Goal: Information Seeking & Learning: Learn about a topic

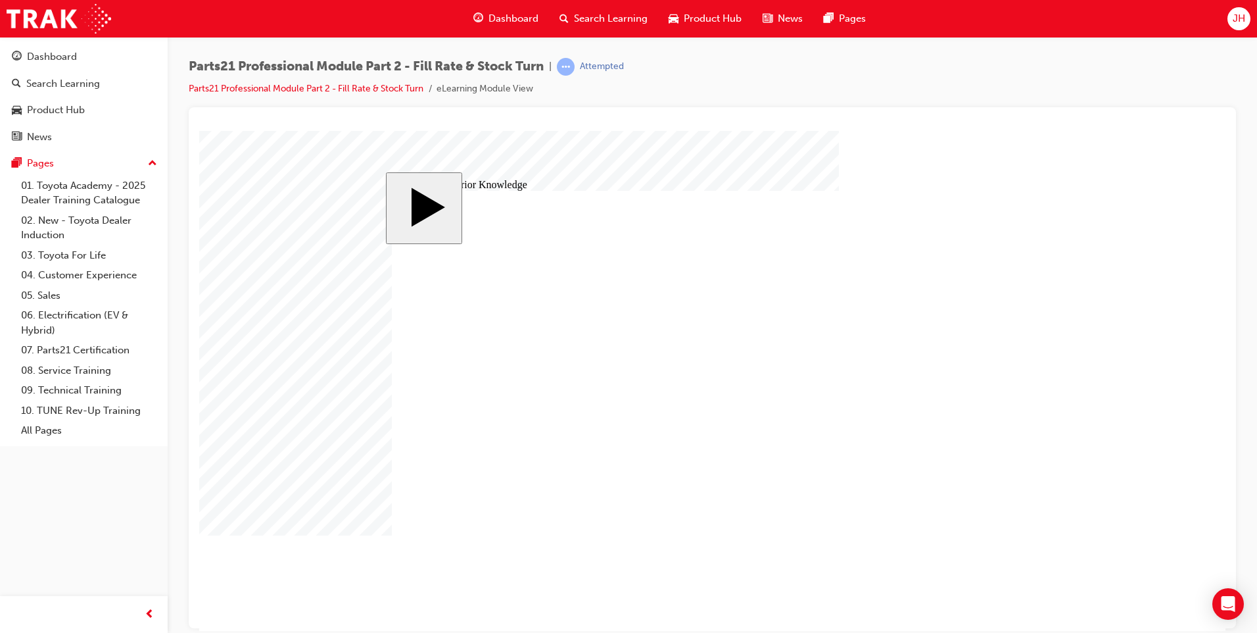
drag, startPoint x: 804, startPoint y: 314, endPoint x: 523, endPoint y: 322, distance: 281.6
drag, startPoint x: 763, startPoint y: 345, endPoint x: 433, endPoint y: 360, distance: 331.1
drag, startPoint x: 760, startPoint y: 385, endPoint x: 460, endPoint y: 392, distance: 300.0
drag, startPoint x: 781, startPoint y: 440, endPoint x: 514, endPoint y: 395, distance: 270.8
drag, startPoint x: 862, startPoint y: 470, endPoint x: 469, endPoint y: 394, distance: 400.6
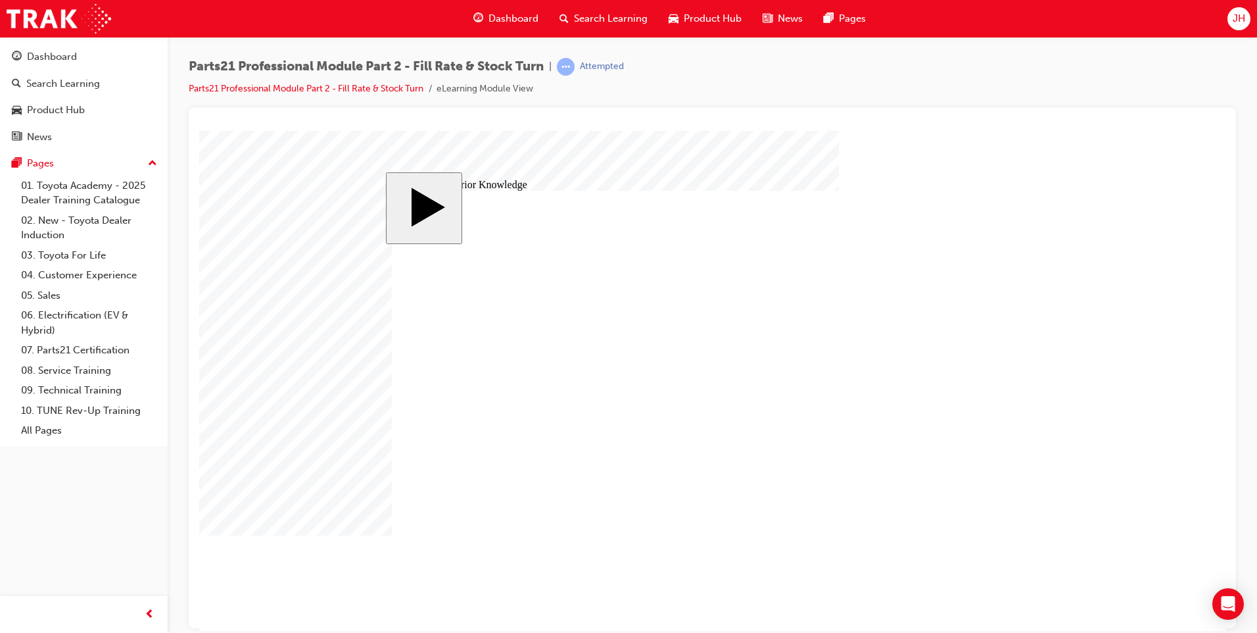
drag, startPoint x: 791, startPoint y: 504, endPoint x: 553, endPoint y: 399, distance: 260.3
drag, startPoint x: 802, startPoint y: 382, endPoint x: 411, endPoint y: 387, distance: 390.7
drag, startPoint x: 576, startPoint y: 460, endPoint x: 869, endPoint y: 322, distance: 323.9
drag, startPoint x: 532, startPoint y: 346, endPoint x: 822, endPoint y: 343, distance: 290.0
drag, startPoint x: 571, startPoint y: 387, endPoint x: 863, endPoint y: 436, distance: 296.0
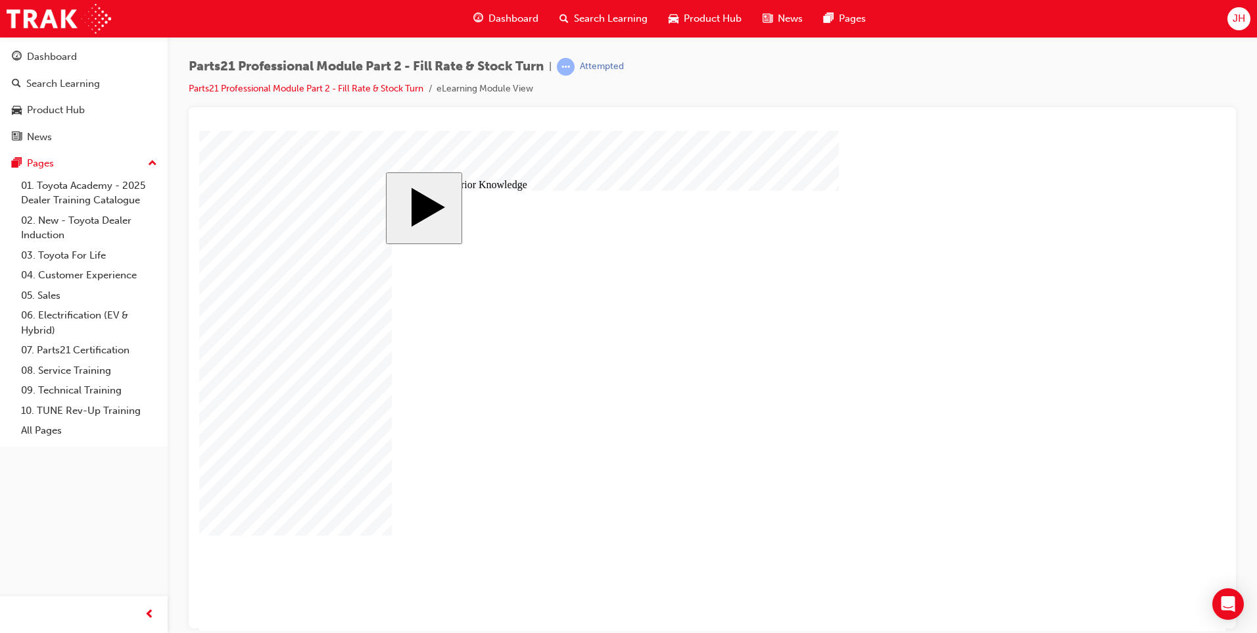
drag, startPoint x: 840, startPoint y: 436, endPoint x: 837, endPoint y: 474, distance: 38.3
drag, startPoint x: 566, startPoint y: 322, endPoint x: 858, endPoint y: 508, distance: 346.8
drag, startPoint x: 580, startPoint y: 493, endPoint x: 871, endPoint y: 443, distance: 295.0
drag, startPoint x: 591, startPoint y: 425, endPoint x: 896, endPoint y: 445, distance: 305.8
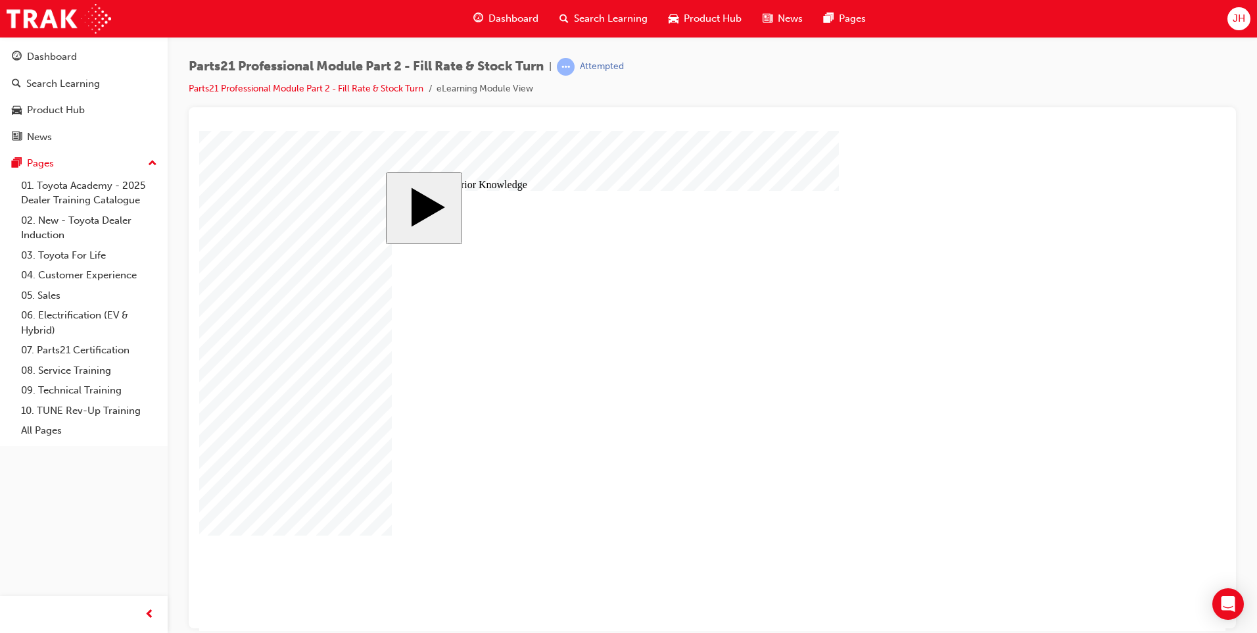
drag, startPoint x: 844, startPoint y: 441, endPoint x: 501, endPoint y: 387, distance: 346.7
drag, startPoint x: 790, startPoint y: 385, endPoint x: 811, endPoint y: 441, distance: 60.3
drag, startPoint x: 624, startPoint y: 484, endPoint x: 910, endPoint y: 373, distance: 306.9
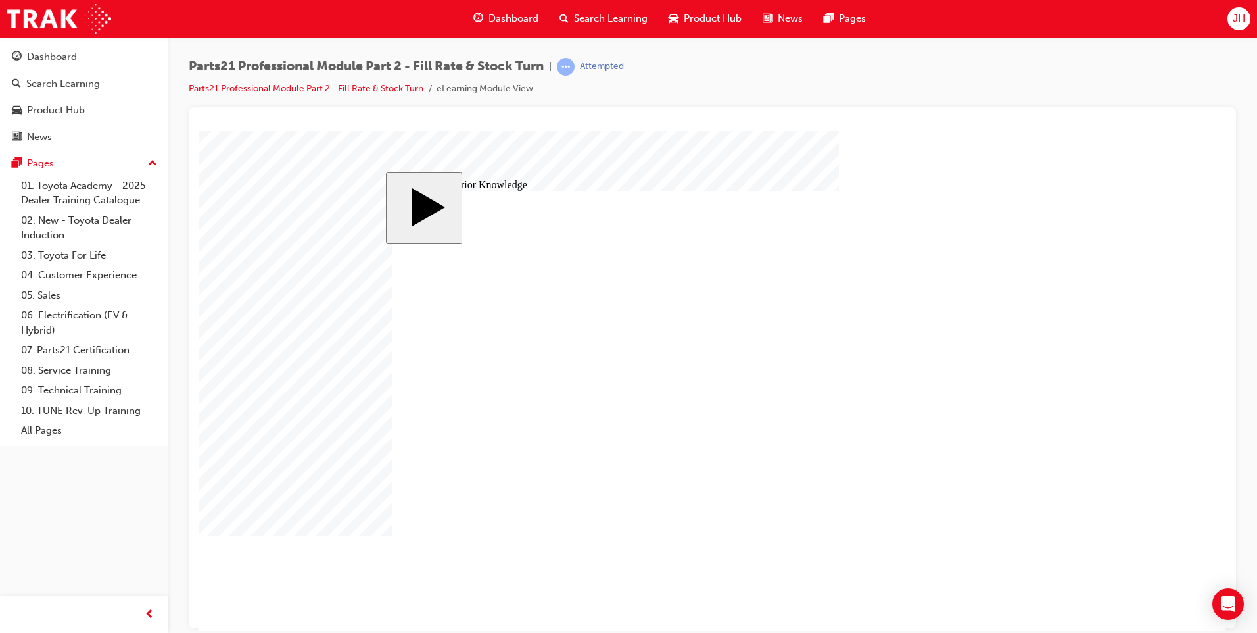
drag, startPoint x: 823, startPoint y: 435, endPoint x: 515, endPoint y: 436, distance: 308.4
drag, startPoint x: 721, startPoint y: 383, endPoint x: 432, endPoint y: 365, distance: 289.2
drag, startPoint x: 864, startPoint y: 472, endPoint x: 863, endPoint y: 442, distance: 30.3
drag, startPoint x: 573, startPoint y: 487, endPoint x: 842, endPoint y: 470, distance: 269.5
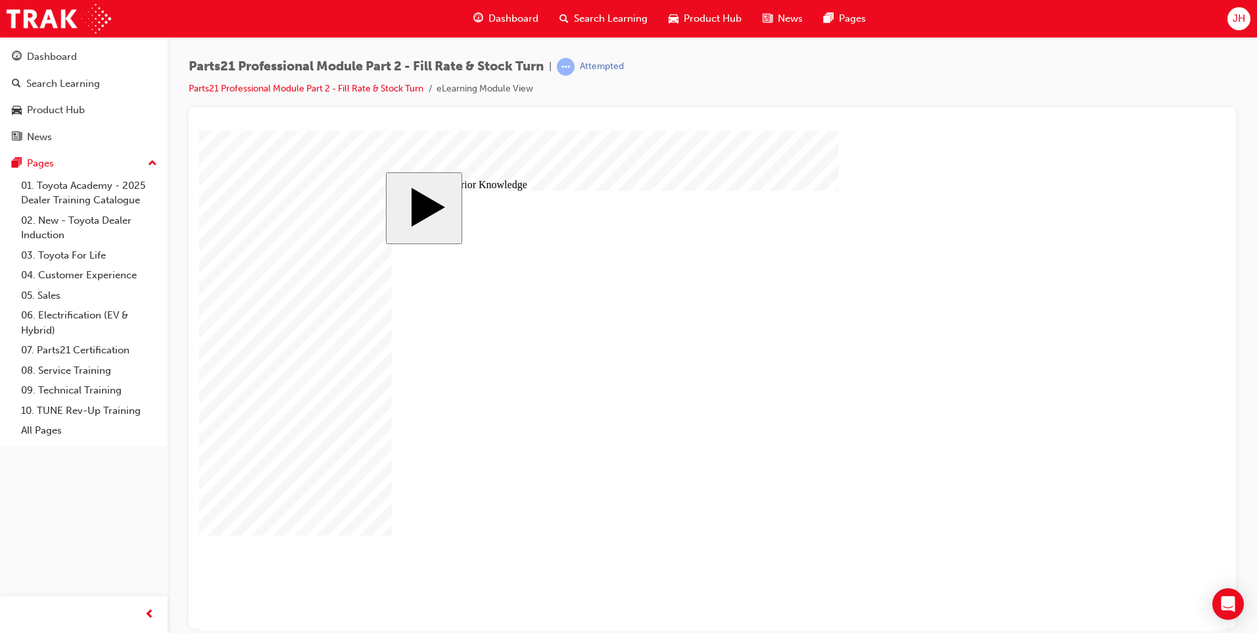
drag, startPoint x: 570, startPoint y: 427, endPoint x: 867, endPoint y: 397, distance: 298.1
drag, startPoint x: 744, startPoint y: 319, endPoint x: 441, endPoint y: 352, distance: 305.0
drag, startPoint x: 821, startPoint y: 349, endPoint x: 364, endPoint y: 371, distance: 457.5
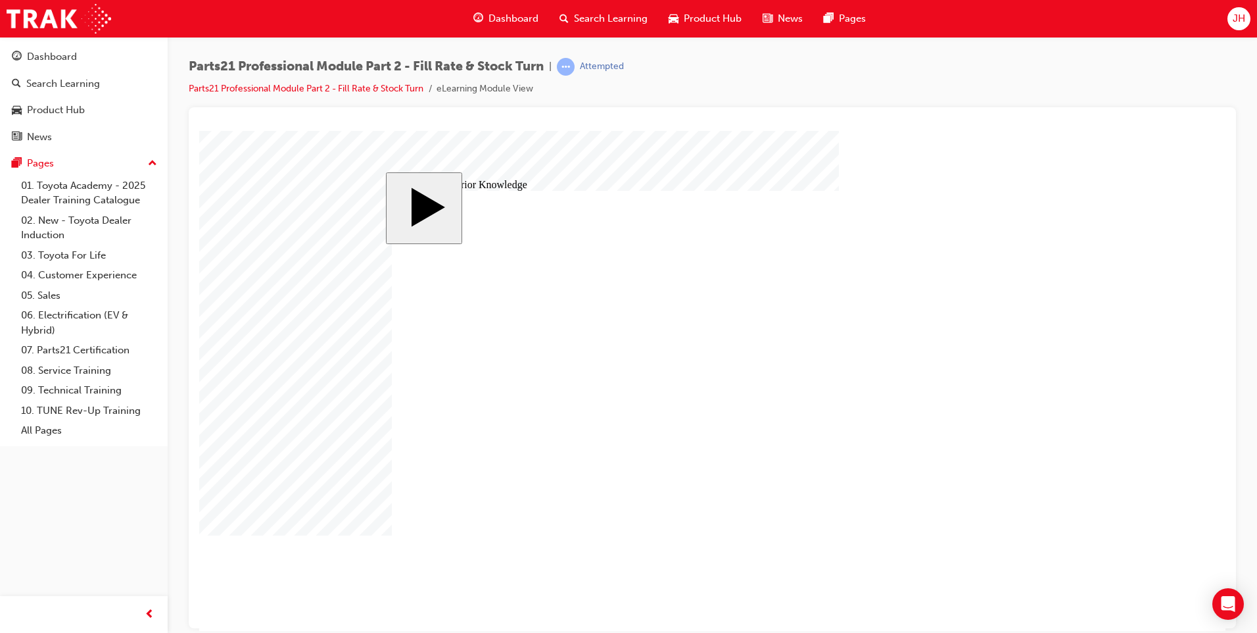
drag, startPoint x: 788, startPoint y: 380, endPoint x: 422, endPoint y: 395, distance: 366.6
drag, startPoint x: 816, startPoint y: 439, endPoint x: 495, endPoint y: 440, distance: 321.6
drag, startPoint x: 810, startPoint y: 464, endPoint x: 533, endPoint y: 486, distance: 277.7
drag, startPoint x: 795, startPoint y: 506, endPoint x: 441, endPoint y: 508, distance: 353.8
drag, startPoint x: 612, startPoint y: 385, endPoint x: 906, endPoint y: 457, distance: 302.6
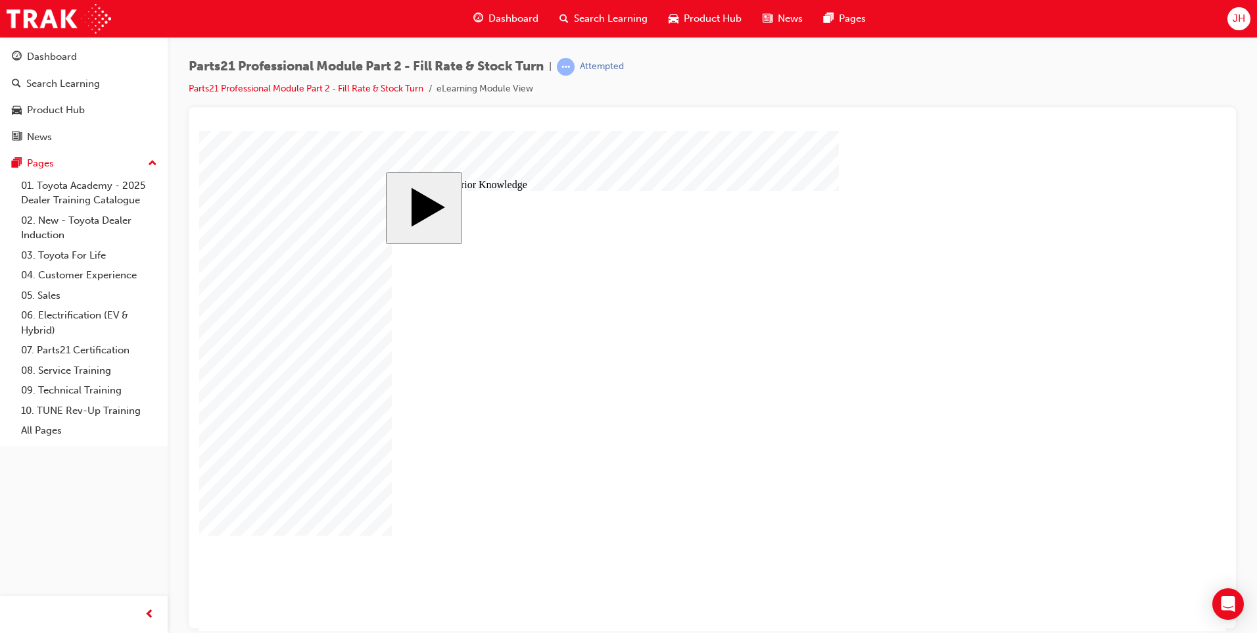
drag, startPoint x: 616, startPoint y: 316, endPoint x: 911, endPoint y: 500, distance: 347.4
drag, startPoint x: 625, startPoint y: 417, endPoint x: 919, endPoint y: 375, distance: 296.9
drag, startPoint x: 566, startPoint y: 496, endPoint x: 873, endPoint y: 438, distance: 313.2
drag, startPoint x: 537, startPoint y: 462, endPoint x: 833, endPoint y: 362, distance: 311.7
drag, startPoint x: 581, startPoint y: 362, endPoint x: 879, endPoint y: 327, distance: 299.9
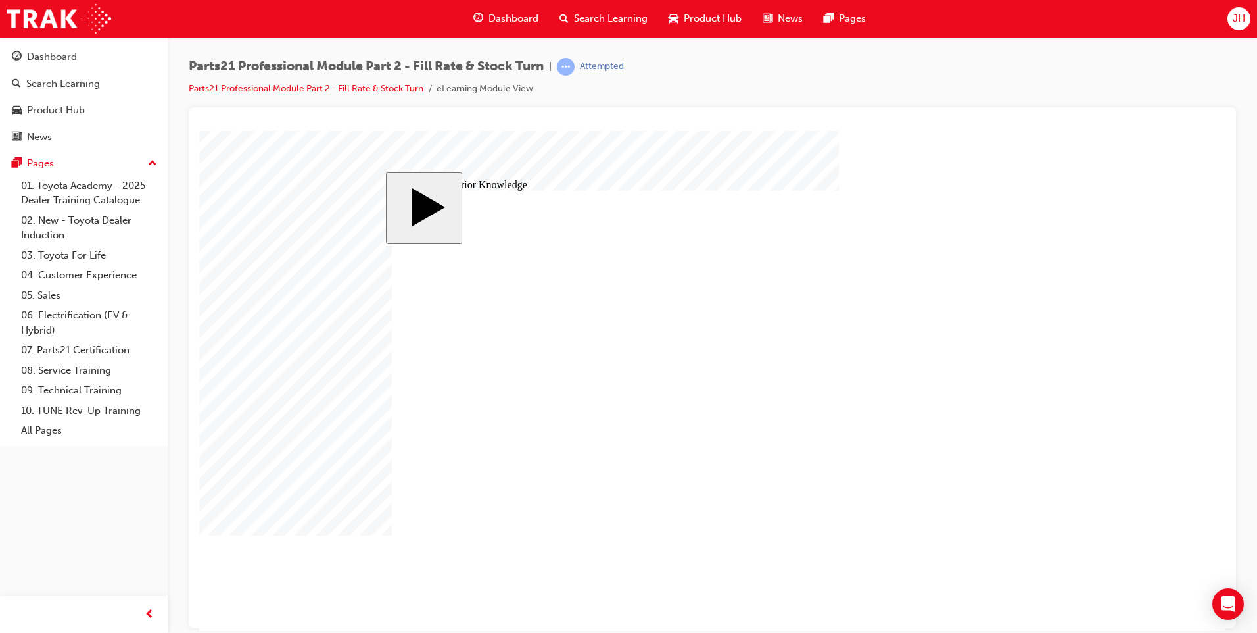
drag, startPoint x: 700, startPoint y: 402, endPoint x: 707, endPoint y: 401, distance: 7.3
drag, startPoint x: 843, startPoint y: 346, endPoint x: 485, endPoint y: 356, distance: 357.9
drag, startPoint x: 754, startPoint y: 308, endPoint x: 765, endPoint y: 344, distance: 37.2
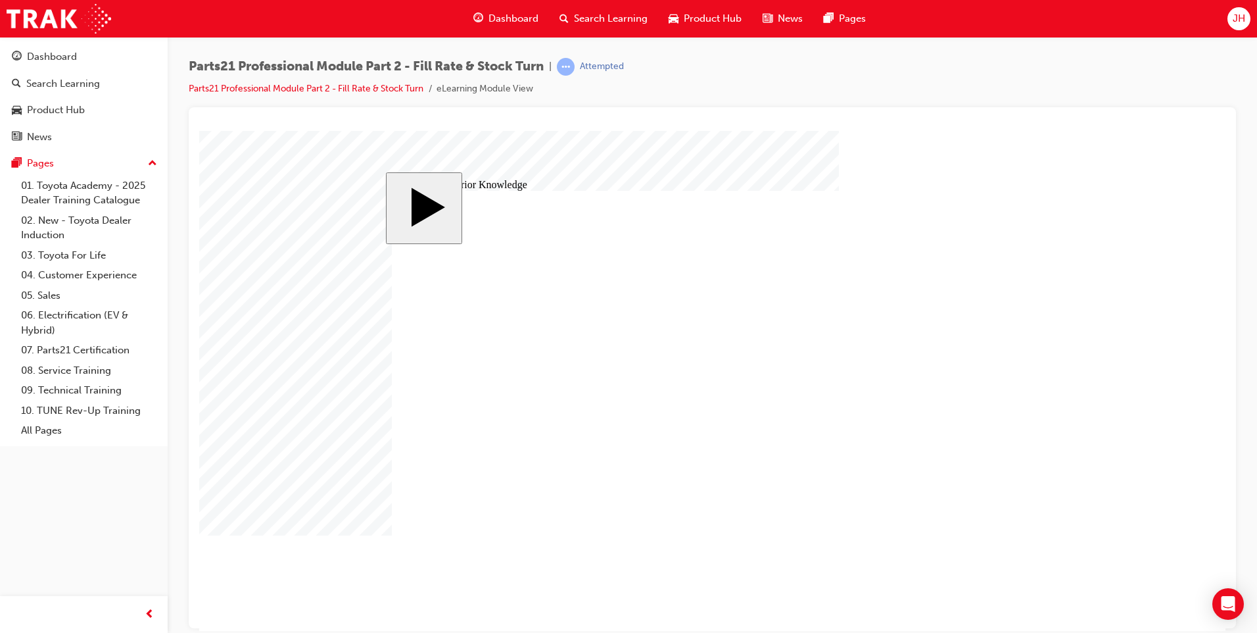
drag, startPoint x: 625, startPoint y: 449, endPoint x: 890, endPoint y: 304, distance: 302.2
drag, startPoint x: 887, startPoint y: 472, endPoint x: 658, endPoint y: 450, distance: 229.8
drag, startPoint x: 840, startPoint y: 474, endPoint x: 477, endPoint y: 435, distance: 365.1
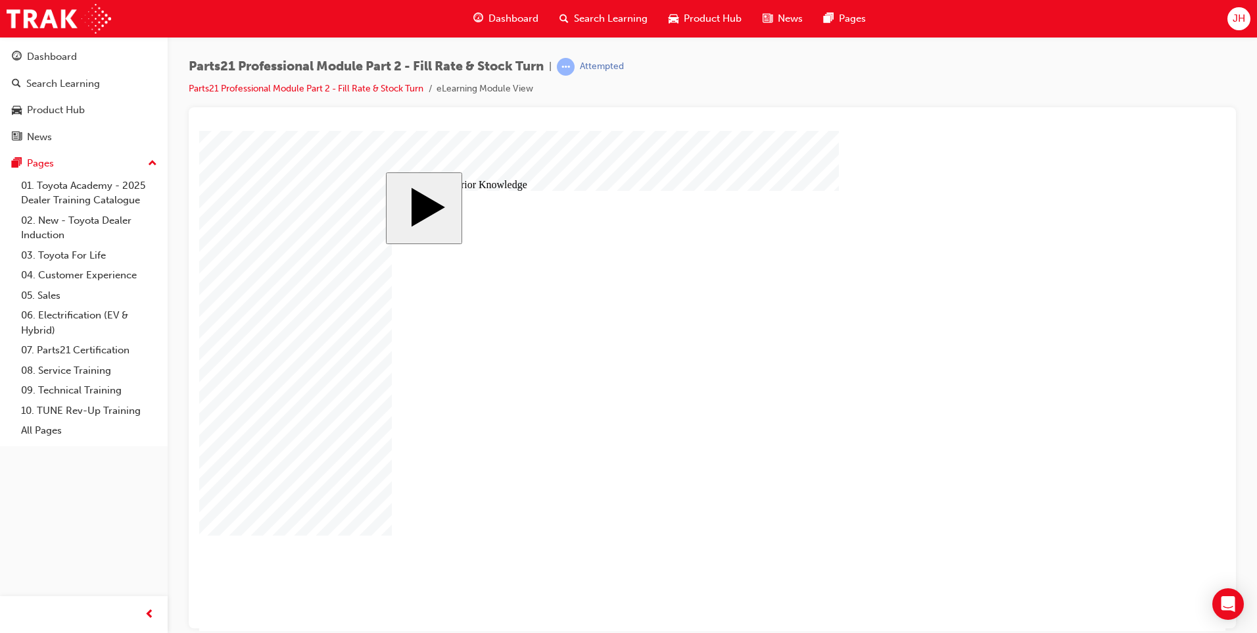
drag, startPoint x: 675, startPoint y: 493, endPoint x: 510, endPoint y: 424, distance: 178.7
drag, startPoint x: 794, startPoint y: 434, endPoint x: 794, endPoint y: 461, distance: 27.0
drag, startPoint x: 711, startPoint y: 487, endPoint x: 927, endPoint y: 503, distance: 216.9
drag, startPoint x: 604, startPoint y: 388, endPoint x: 899, endPoint y: 435, distance: 299.0
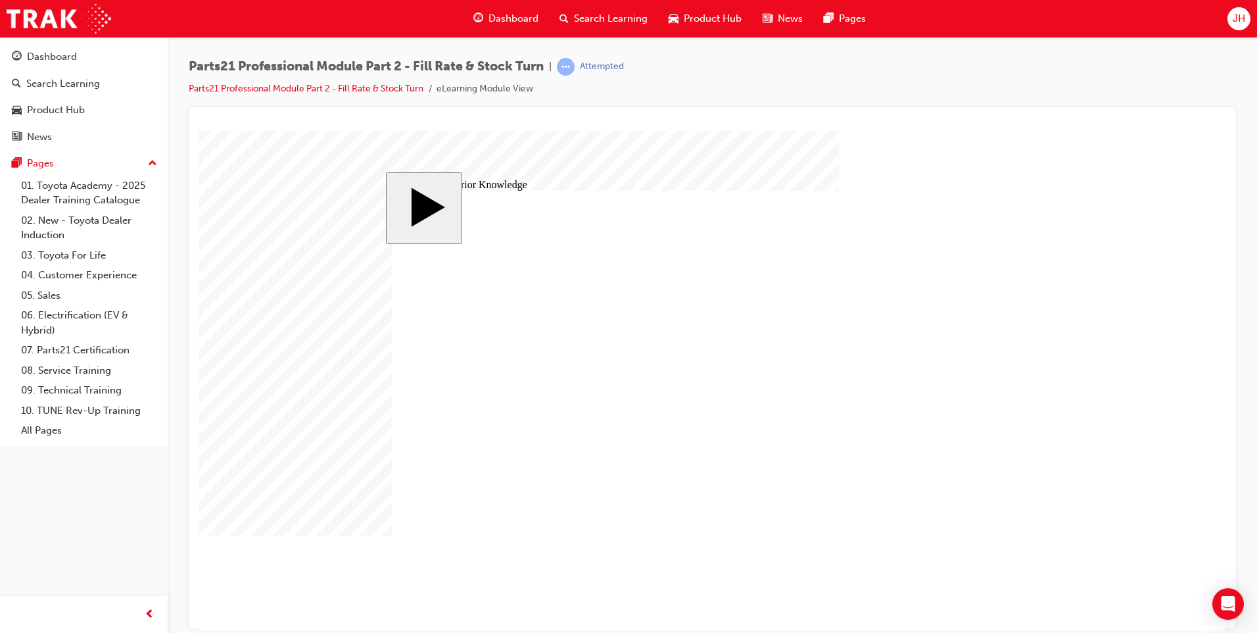
drag, startPoint x: 817, startPoint y: 504, endPoint x: 434, endPoint y: 404, distance: 396.4
drag, startPoint x: 834, startPoint y: 437, endPoint x: 504, endPoint y: 400, distance: 332.2
drag, startPoint x: 687, startPoint y: 453, endPoint x: 483, endPoint y: 420, distance: 206.6
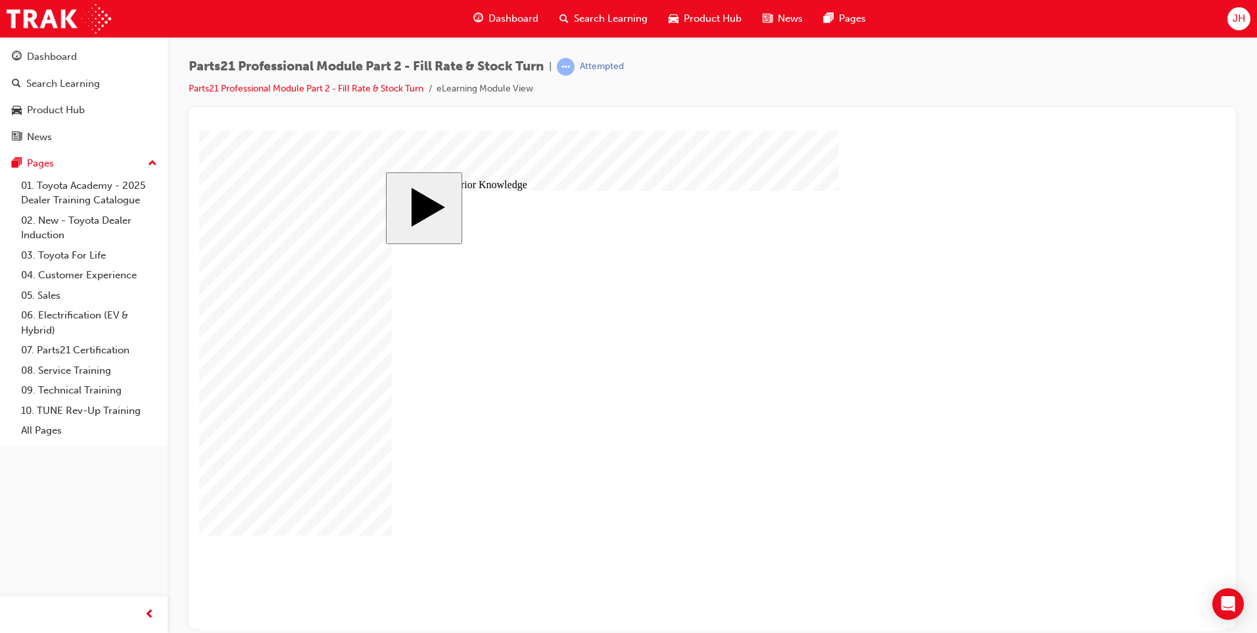
drag, startPoint x: 594, startPoint y: 492, endPoint x: 888, endPoint y: 437, distance: 299.1
drag, startPoint x: 569, startPoint y: 312, endPoint x: 554, endPoint y: 330, distance: 22.9
drag, startPoint x: 552, startPoint y: 387, endPoint x: 722, endPoint y: 409, distance: 171.8
drag, startPoint x: 562, startPoint y: 322, endPoint x: 894, endPoint y: 511, distance: 381.7
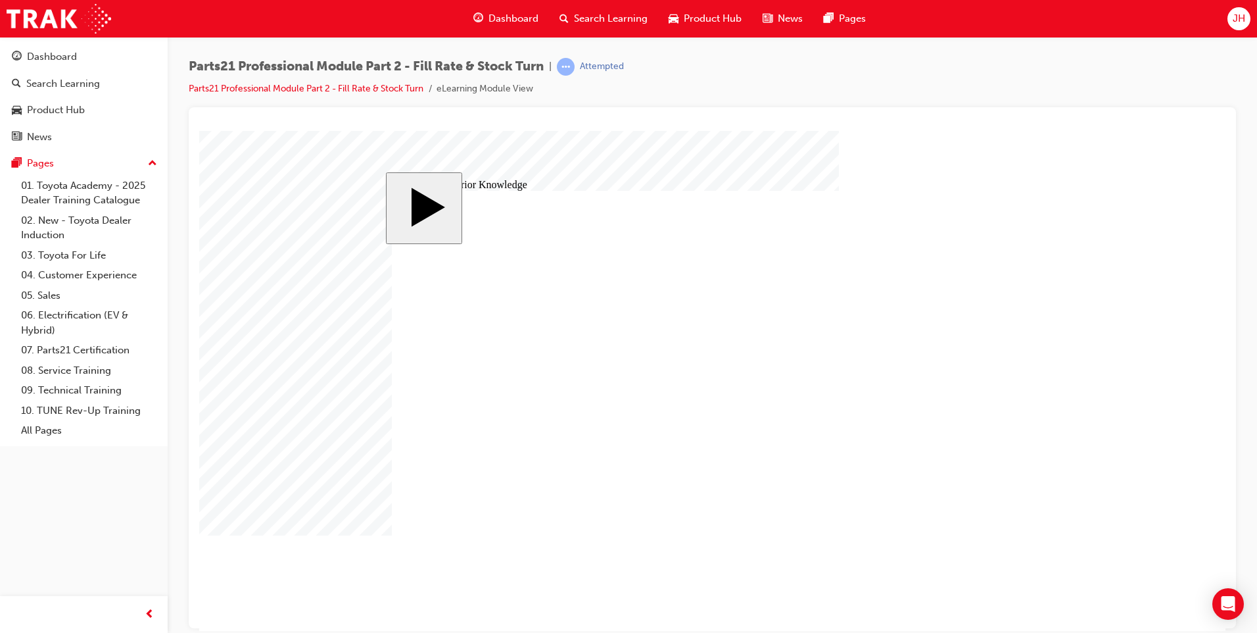
drag, startPoint x: 671, startPoint y: 402, endPoint x: 682, endPoint y: 404, distance: 11.3
drag, startPoint x: 833, startPoint y: 310, endPoint x: 484, endPoint y: 324, distance: 348.8
drag, startPoint x: 594, startPoint y: 345, endPoint x: 572, endPoint y: 367, distance: 31.6
drag, startPoint x: 832, startPoint y: 379, endPoint x: 433, endPoint y: 391, distance: 399.3
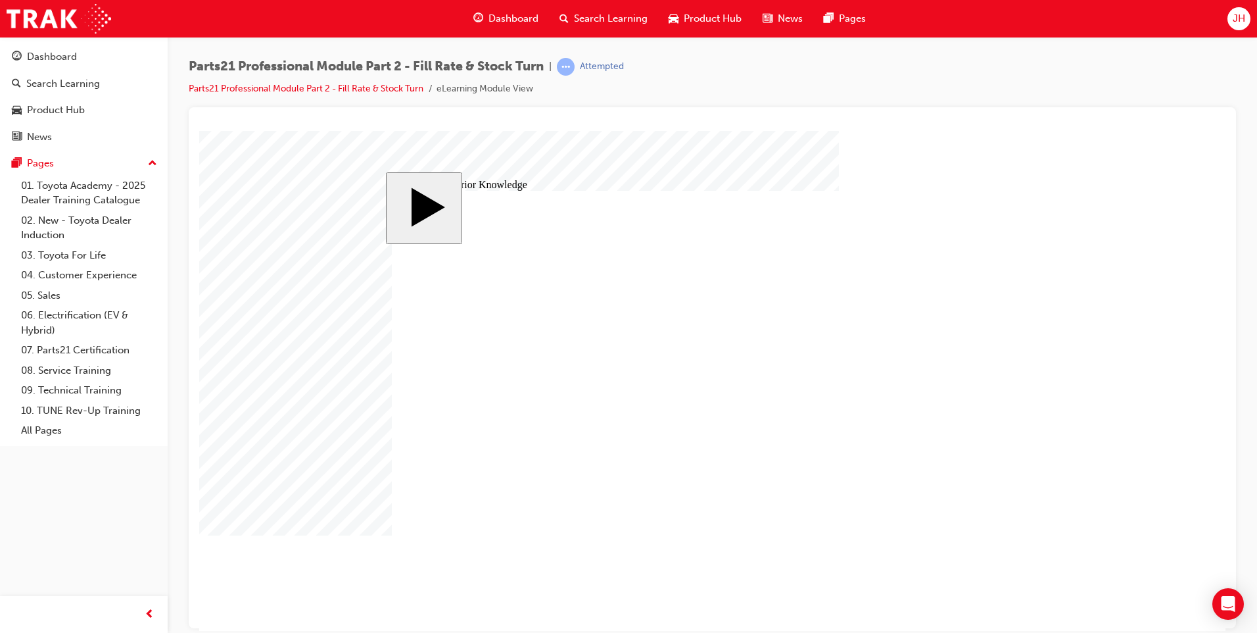
drag, startPoint x: 771, startPoint y: 442, endPoint x: 423, endPoint y: 398, distance: 351.3
drag, startPoint x: 765, startPoint y: 456, endPoint x: 481, endPoint y: 378, distance: 294.0
drag, startPoint x: 750, startPoint y: 445, endPoint x: 514, endPoint y: 321, distance: 266.5
drag, startPoint x: 564, startPoint y: 310, endPoint x: 858, endPoint y: 432, distance: 317.5
drag, startPoint x: 821, startPoint y: 435, endPoint x: 823, endPoint y: 495, distance: 60.5
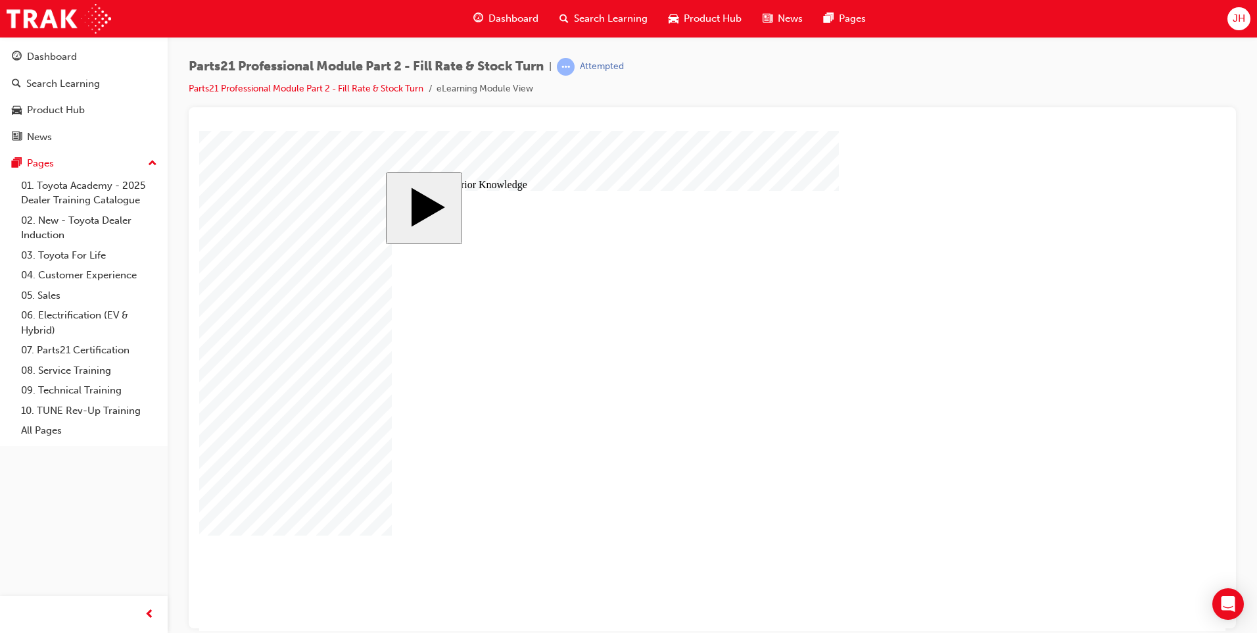
drag, startPoint x: 618, startPoint y: 492, endPoint x: 911, endPoint y: 383, distance: 312.9
drag, startPoint x: 553, startPoint y: 350, endPoint x: 844, endPoint y: 311, distance: 293.9
drag, startPoint x: 563, startPoint y: 423, endPoint x: 865, endPoint y: 342, distance: 313.1
drag, startPoint x: 610, startPoint y: 455, endPoint x: 811, endPoint y: 410, distance: 206.9
drag, startPoint x: 566, startPoint y: 380, endPoint x: 865, endPoint y: 471, distance: 312.0
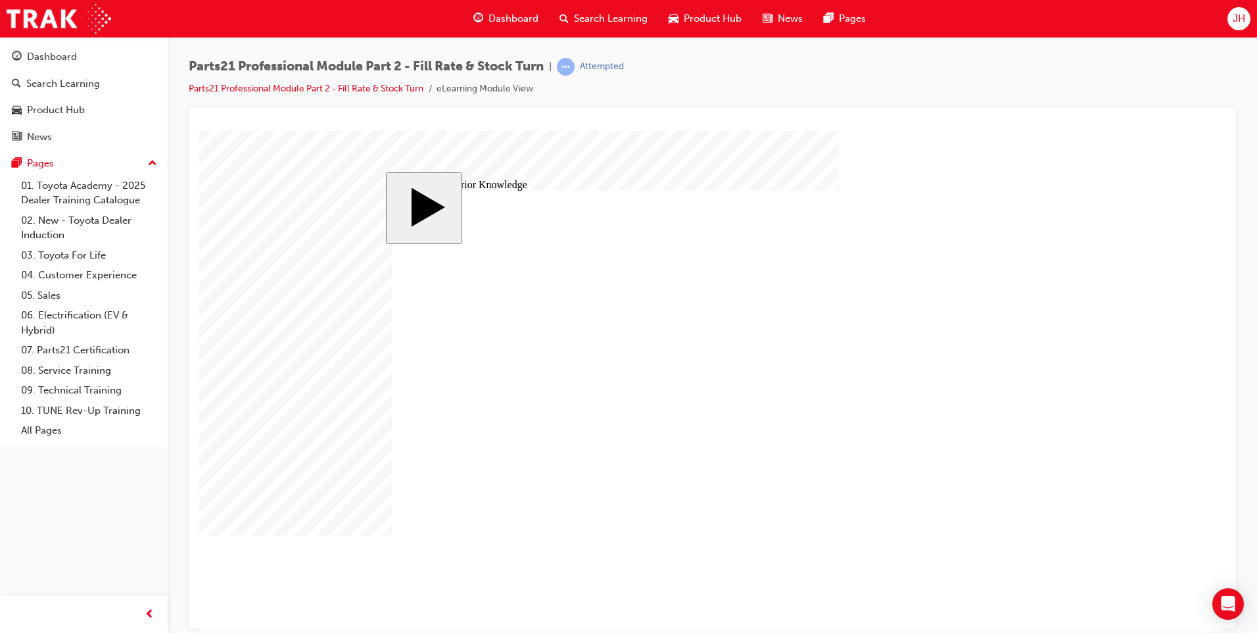
drag, startPoint x: 810, startPoint y: 435, endPoint x: 522, endPoint y: 372, distance: 294.2
drag, startPoint x: 810, startPoint y: 385, endPoint x: 812, endPoint y: 446, distance: 60.6
drag, startPoint x: 625, startPoint y: 453, endPoint x: 899, endPoint y: 379, distance: 283.9
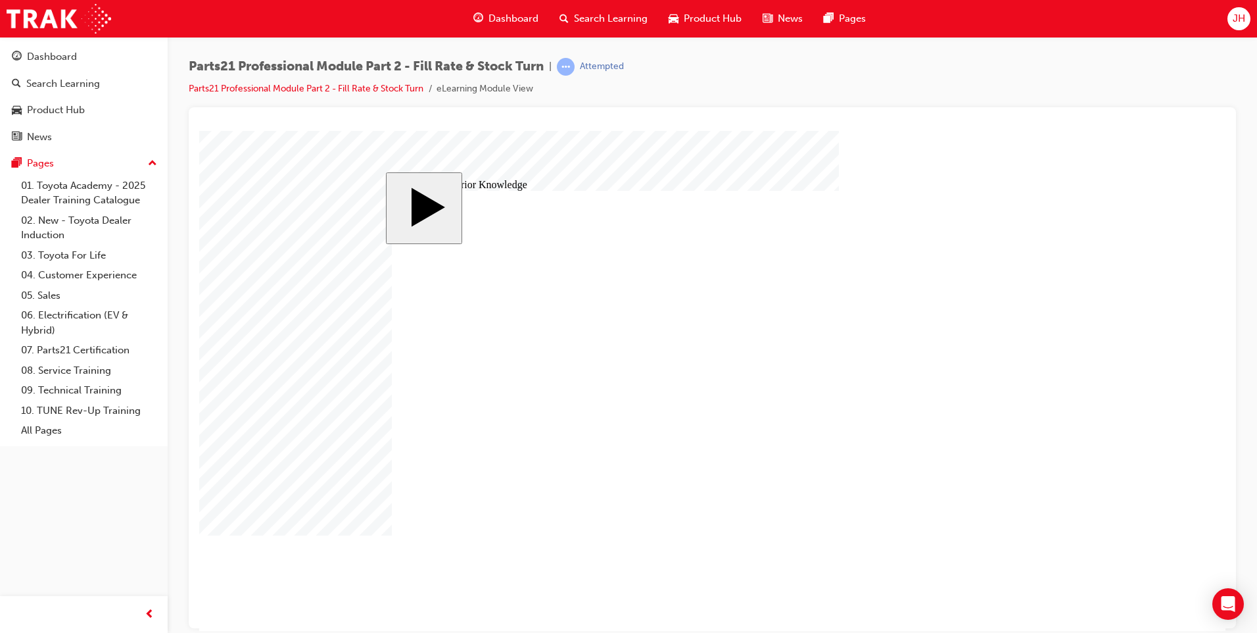
drag, startPoint x: 706, startPoint y: 411, endPoint x: 762, endPoint y: 408, distance: 56.0
drag, startPoint x: 838, startPoint y: 353, endPoint x: 584, endPoint y: 385, distance: 256.4
drag, startPoint x: 778, startPoint y: 378, endPoint x: 777, endPoint y: 349, distance: 29.6
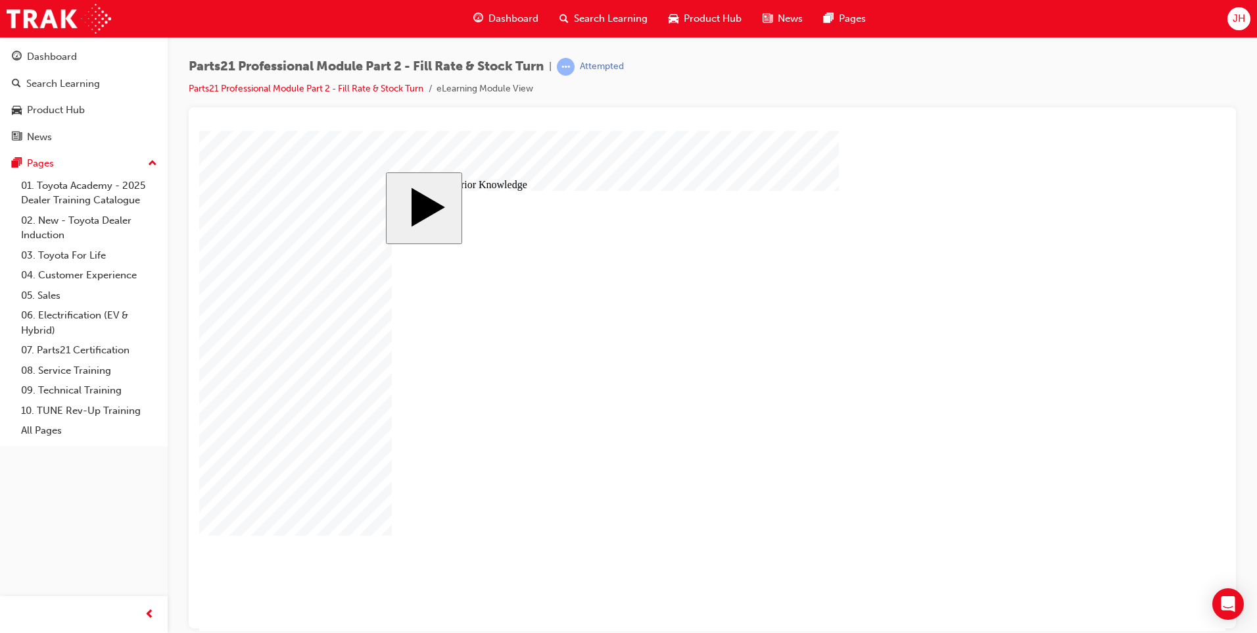
drag, startPoint x: 674, startPoint y: 410, endPoint x: 929, endPoint y: 376, distance: 256.8
drag, startPoint x: 811, startPoint y: 347, endPoint x: 508, endPoint y: 316, distance: 304.7
drag, startPoint x: 594, startPoint y: 449, endPoint x: 867, endPoint y: 303, distance: 310.1
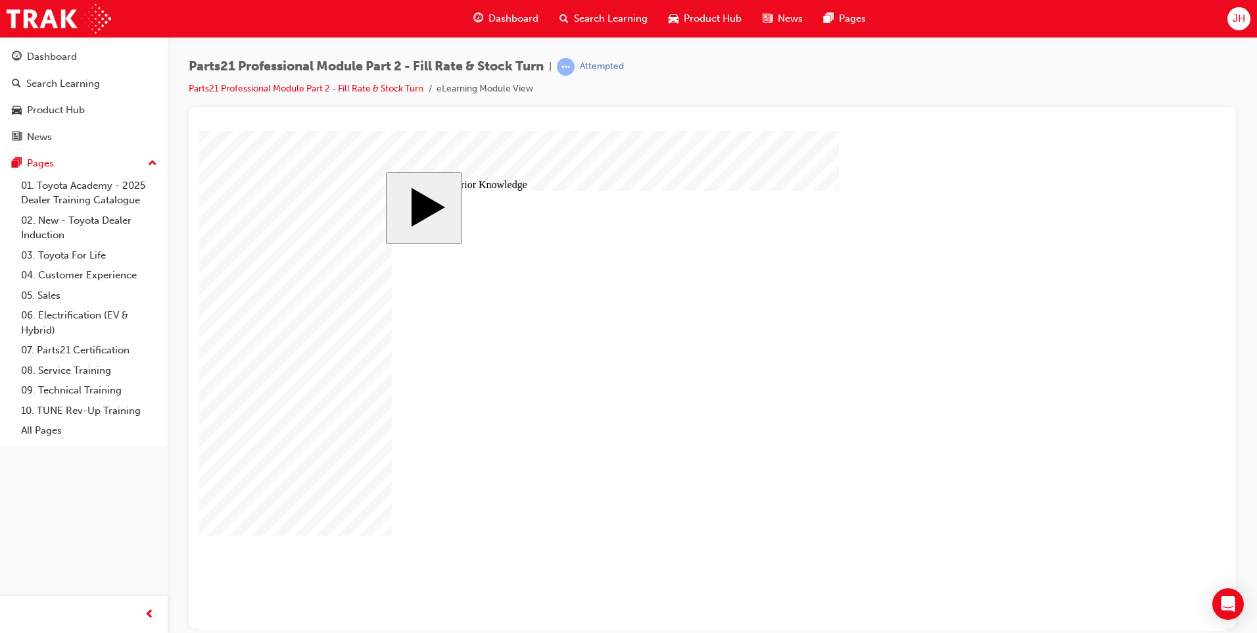
drag, startPoint x: 578, startPoint y: 320, endPoint x: 874, endPoint y: 316, distance: 295.9
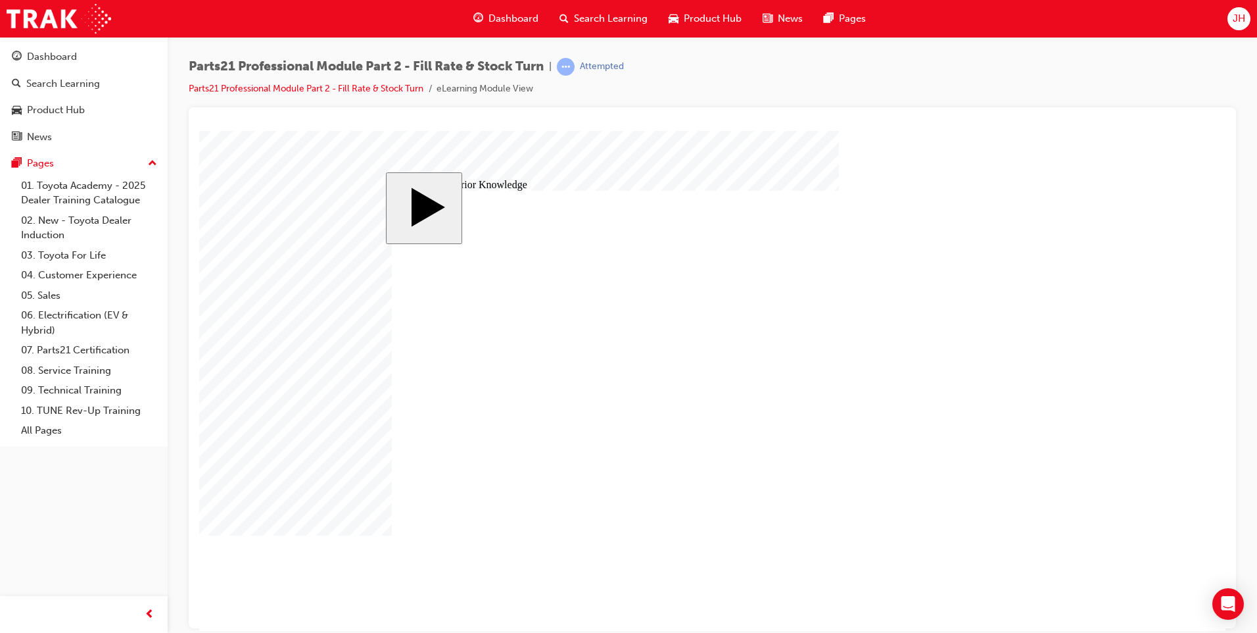
drag, startPoint x: 562, startPoint y: 346, endPoint x: 852, endPoint y: 340, distance: 289.4
drag, startPoint x: 581, startPoint y: 489, endPoint x: 868, endPoint y: 377, distance: 307.5
drag, startPoint x: 512, startPoint y: 388, endPoint x: 808, endPoint y: 439, distance: 300.3
drag, startPoint x: 569, startPoint y: 416, endPoint x: 854, endPoint y: 468, distance: 288.8
drag, startPoint x: 649, startPoint y: 468, endPoint x: 939, endPoint y: 506, distance: 292.5
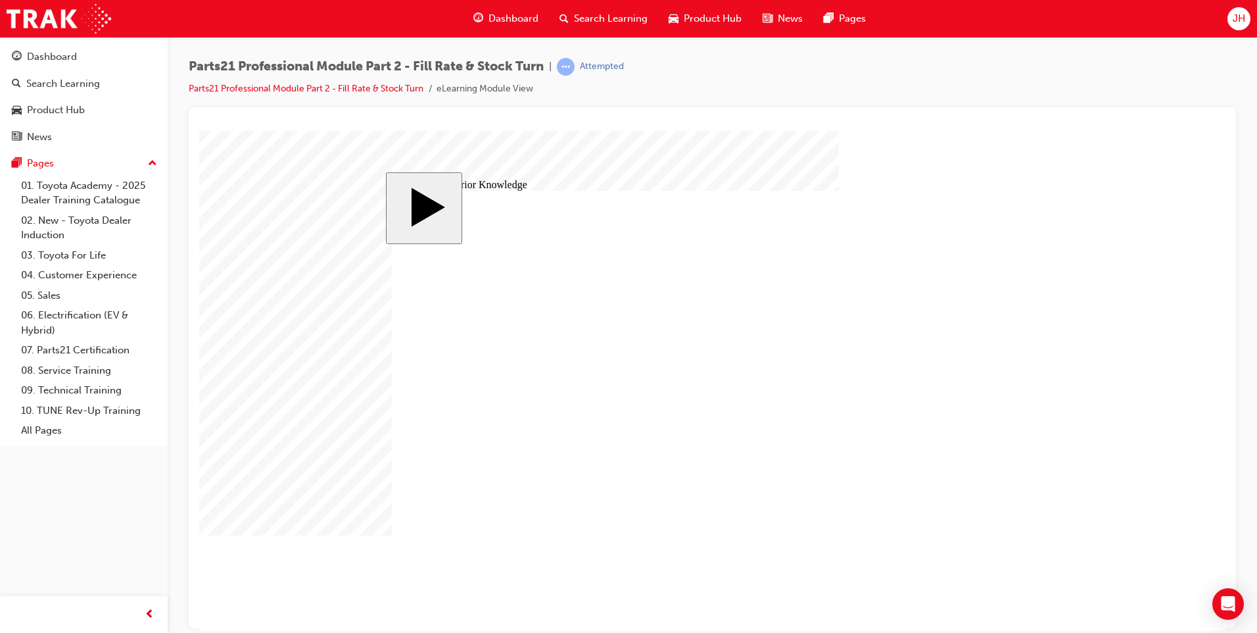
radio input "true"
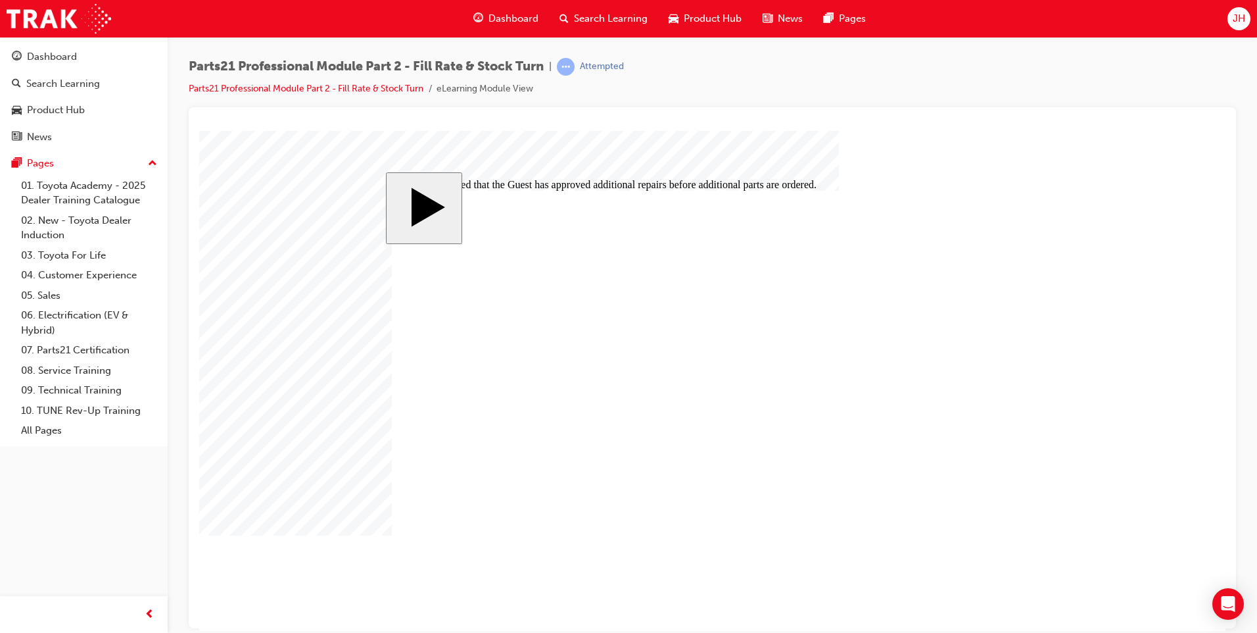
checkbox input "true"
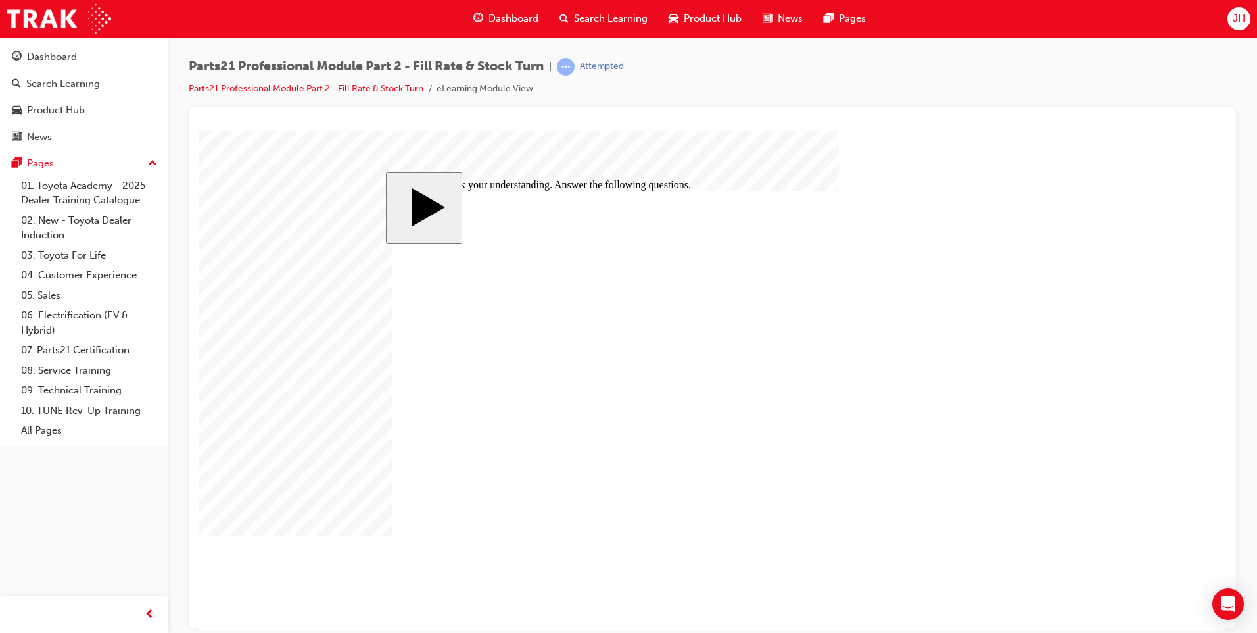
checkbox input "true"
checkbox input "false"
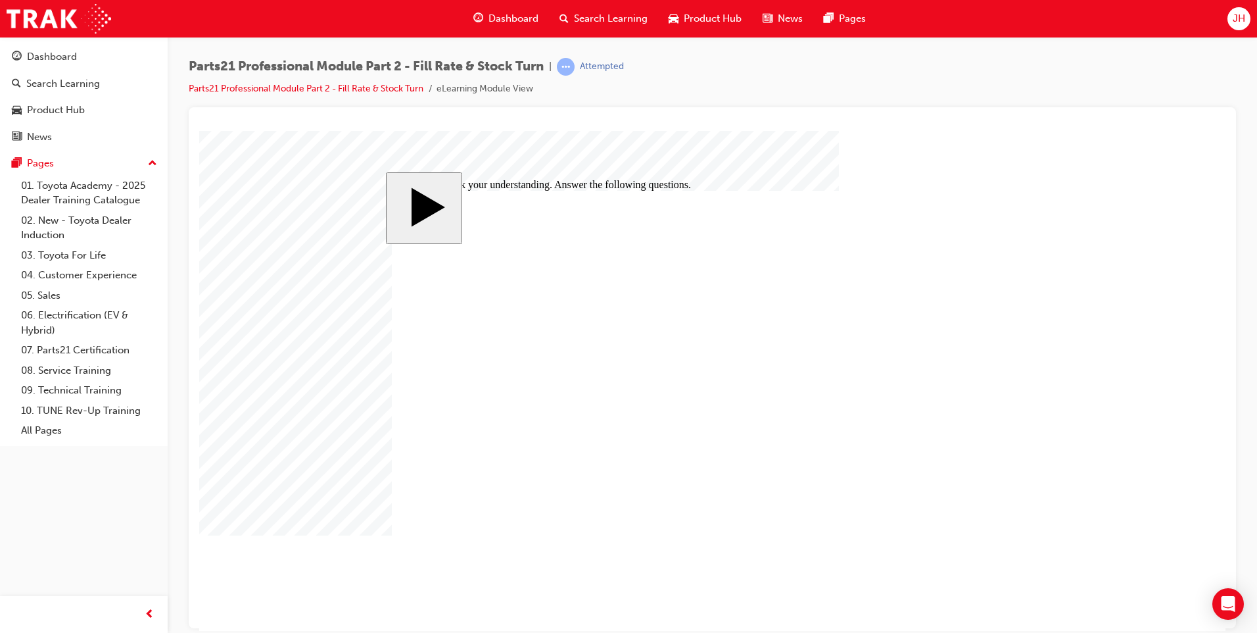
drag, startPoint x: 471, startPoint y: 397, endPoint x: 655, endPoint y: 339, distance: 193.0
drag, startPoint x: 485, startPoint y: 470, endPoint x: 691, endPoint y: 358, distance: 234.8
drag, startPoint x: 564, startPoint y: 345, endPoint x: 973, endPoint y: 354, distance: 408.5
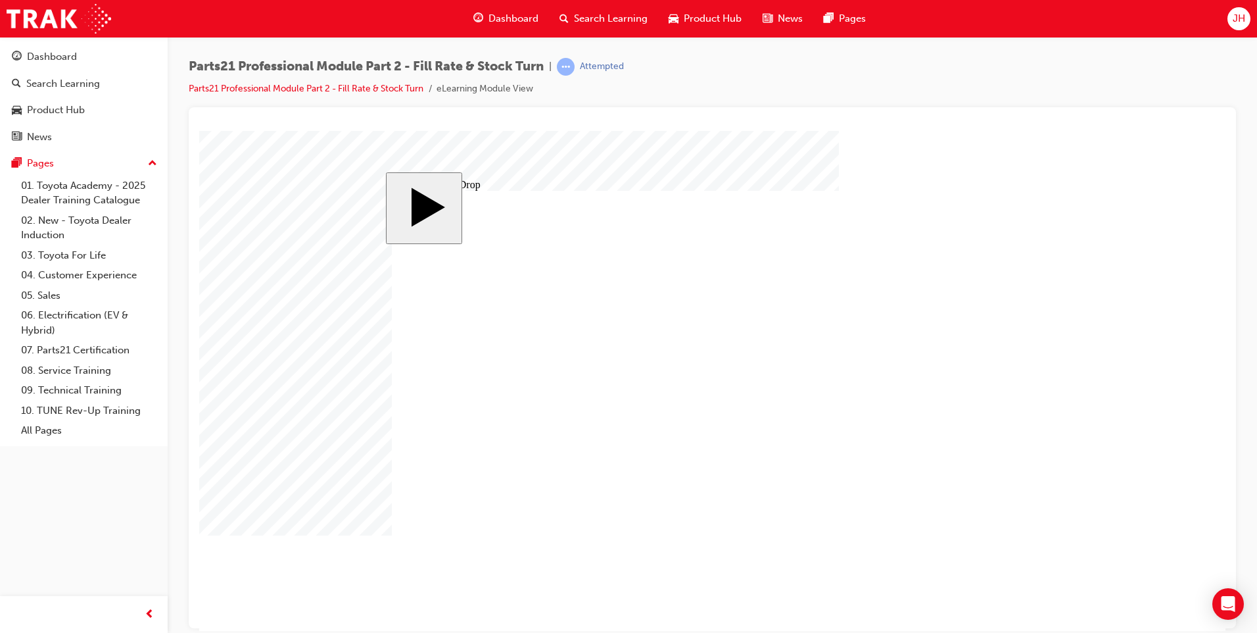
radio input "true"
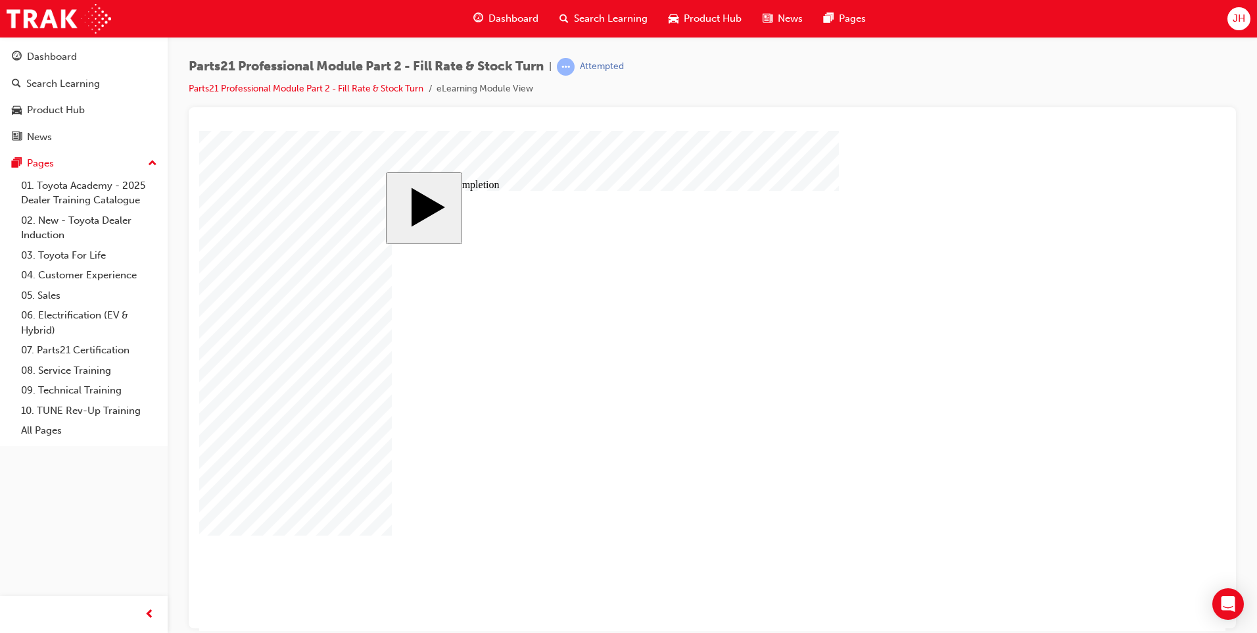
type input "4"
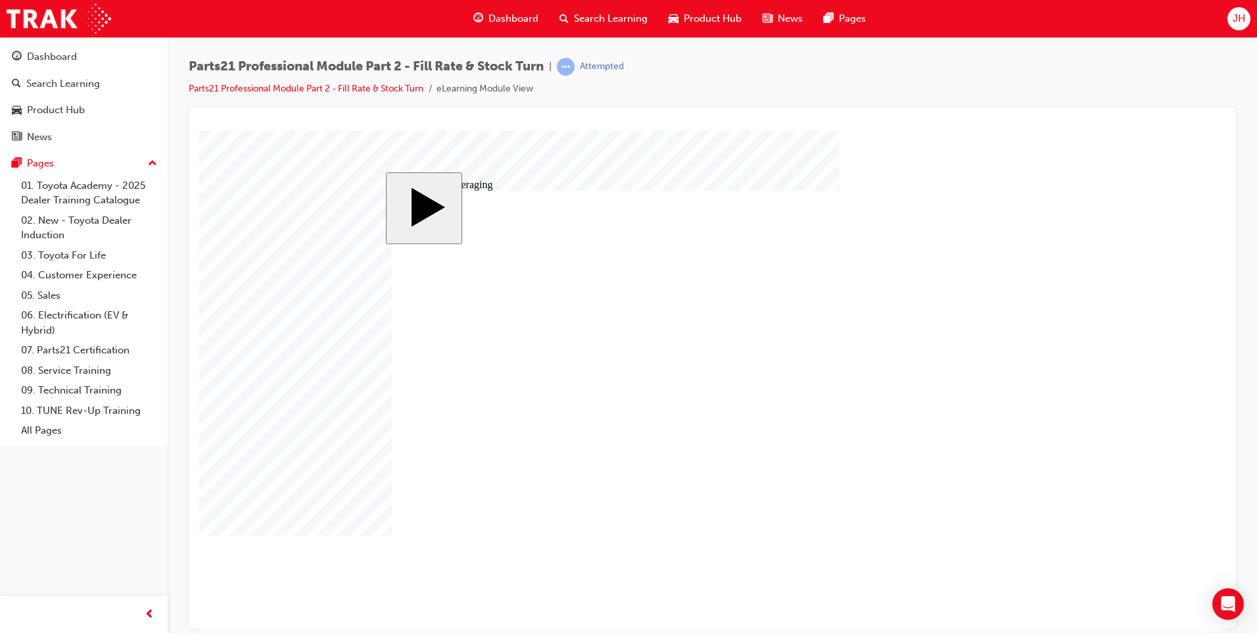
drag, startPoint x: 460, startPoint y: 338, endPoint x: 827, endPoint y: 334, distance: 367.0
drag, startPoint x: 533, startPoint y: 384, endPoint x: 767, endPoint y: 379, distance: 234.2
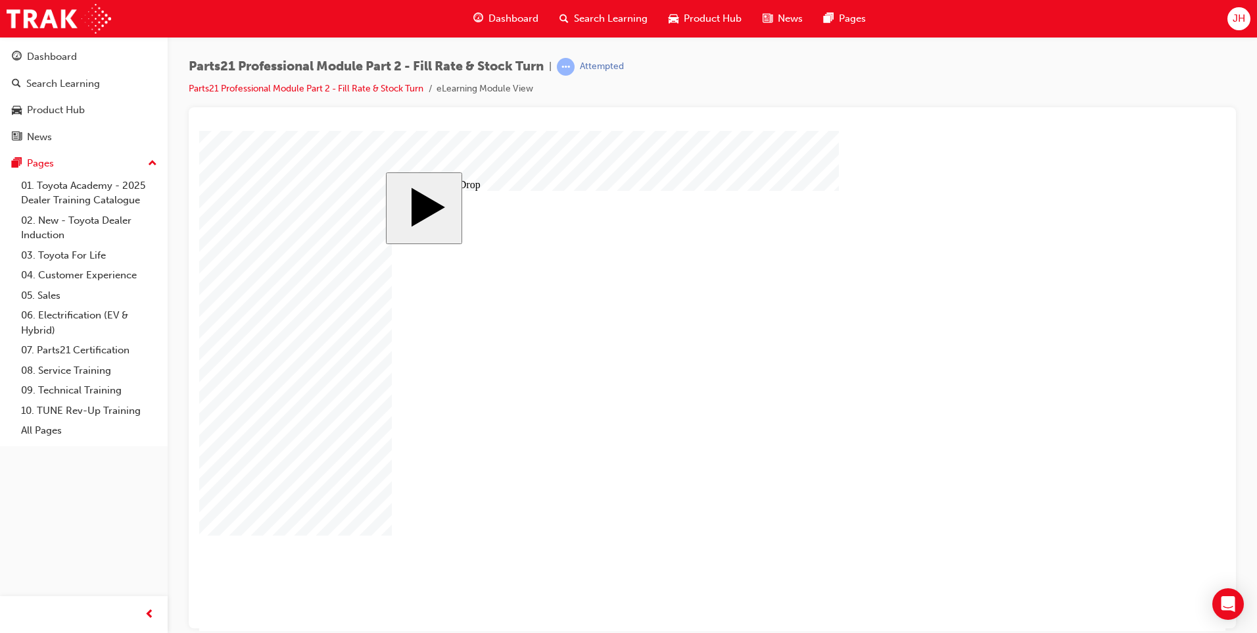
drag, startPoint x: 450, startPoint y: 436, endPoint x: 852, endPoint y: 415, distance: 402.3
drag, startPoint x: 541, startPoint y: 481, endPoint x: 838, endPoint y: 445, distance: 298.8
drag, startPoint x: 554, startPoint y: 354, endPoint x: 796, endPoint y: 432, distance: 254.3
drag, startPoint x: 448, startPoint y: 478, endPoint x: 872, endPoint y: 433, distance: 426.6
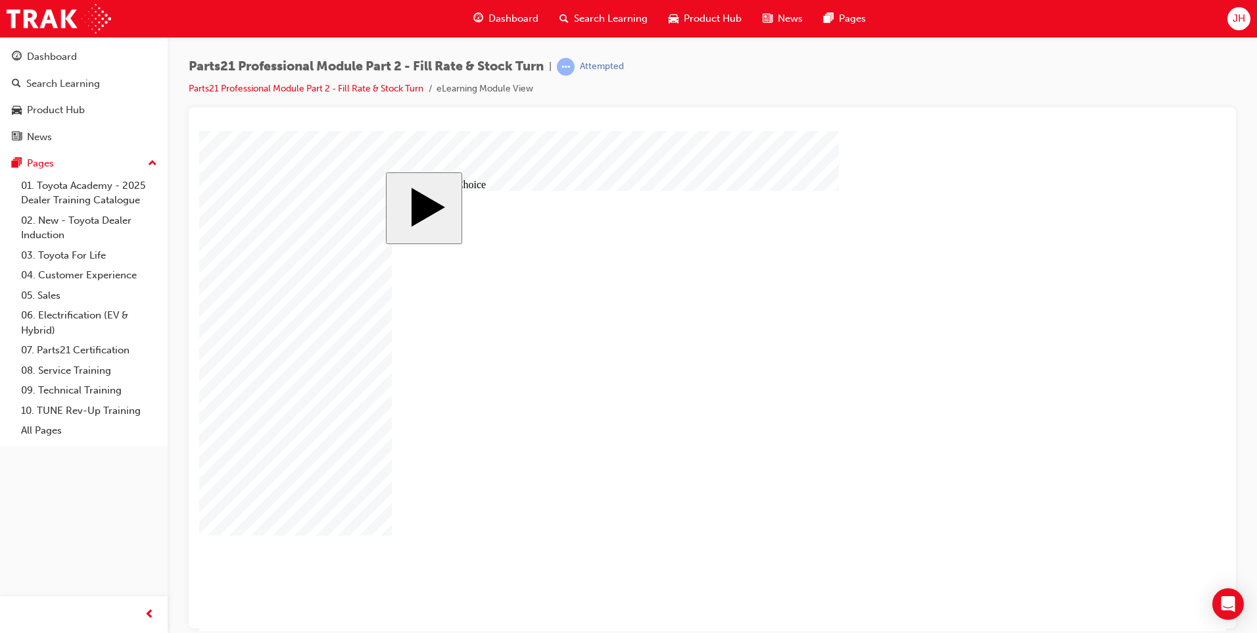
radio input "false"
radio input "true"
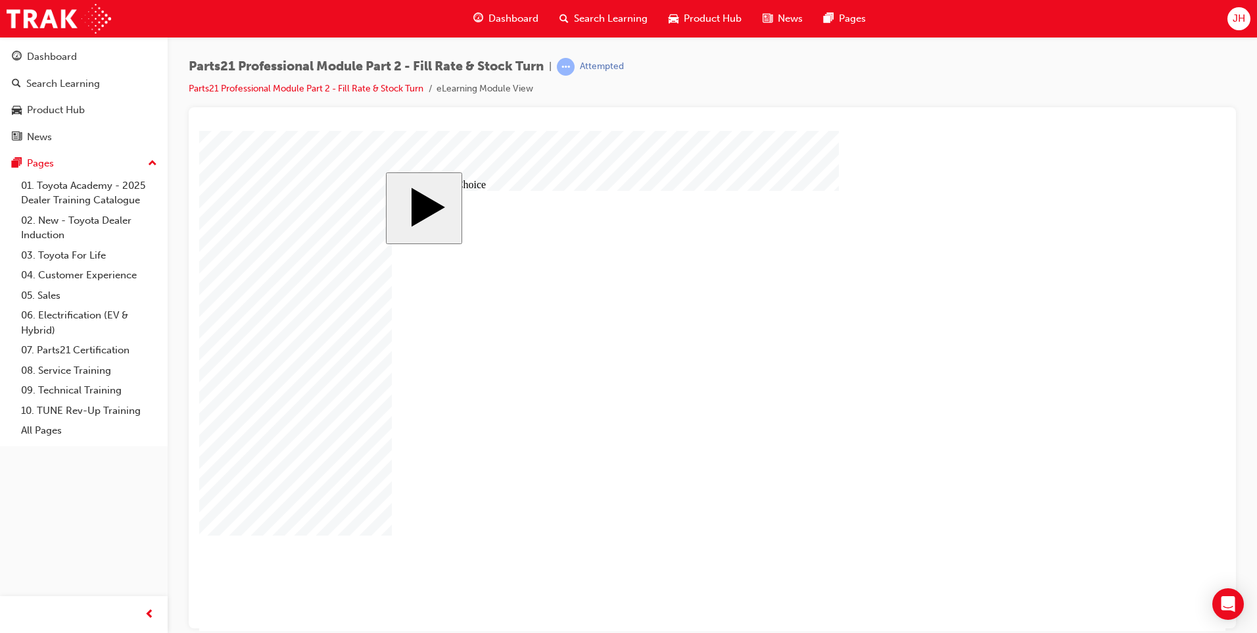
drag, startPoint x: 408, startPoint y: 453, endPoint x: 420, endPoint y: 441, distance: 16.8
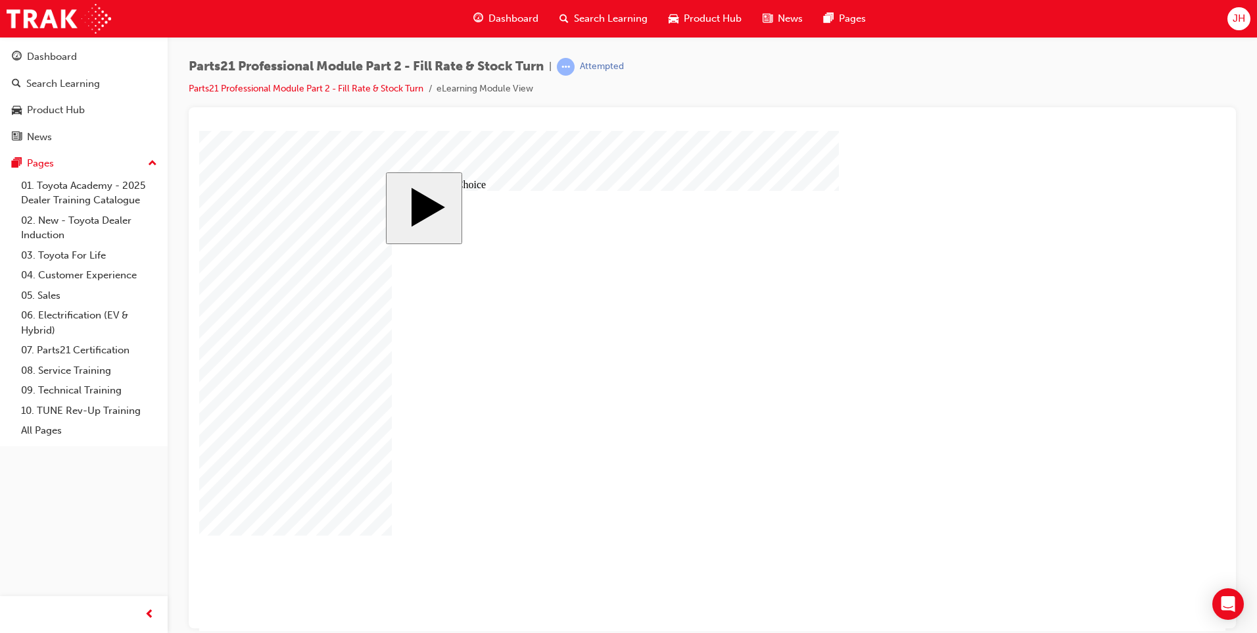
radio input "false"
radio input "true"
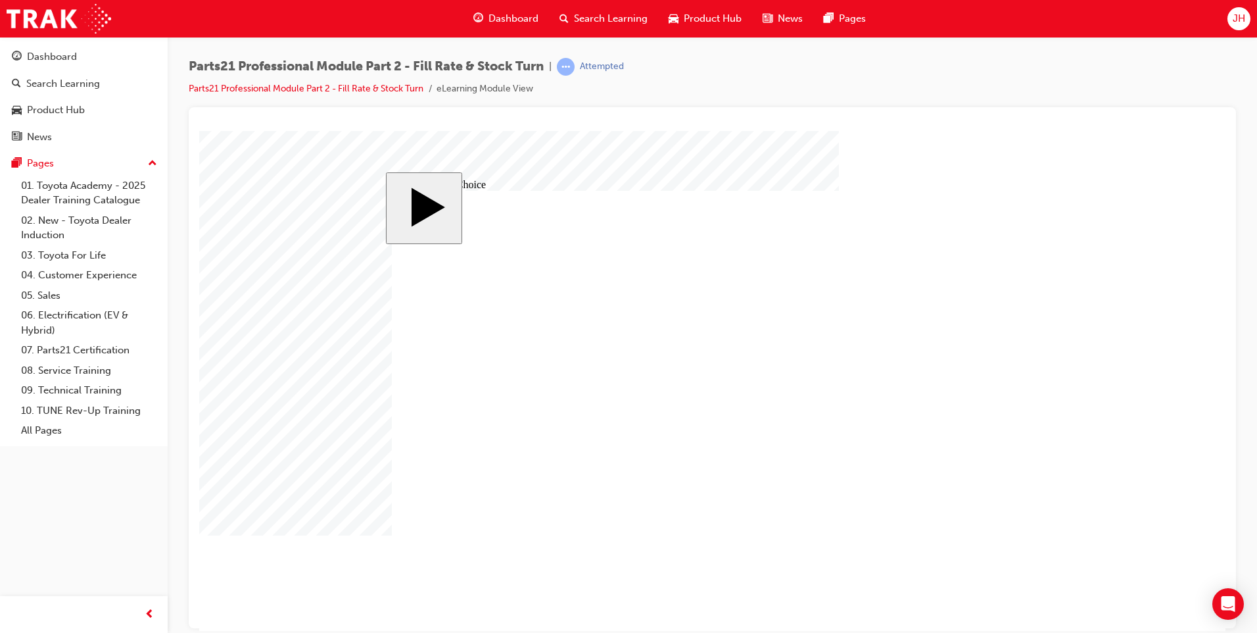
checkbox input "true"
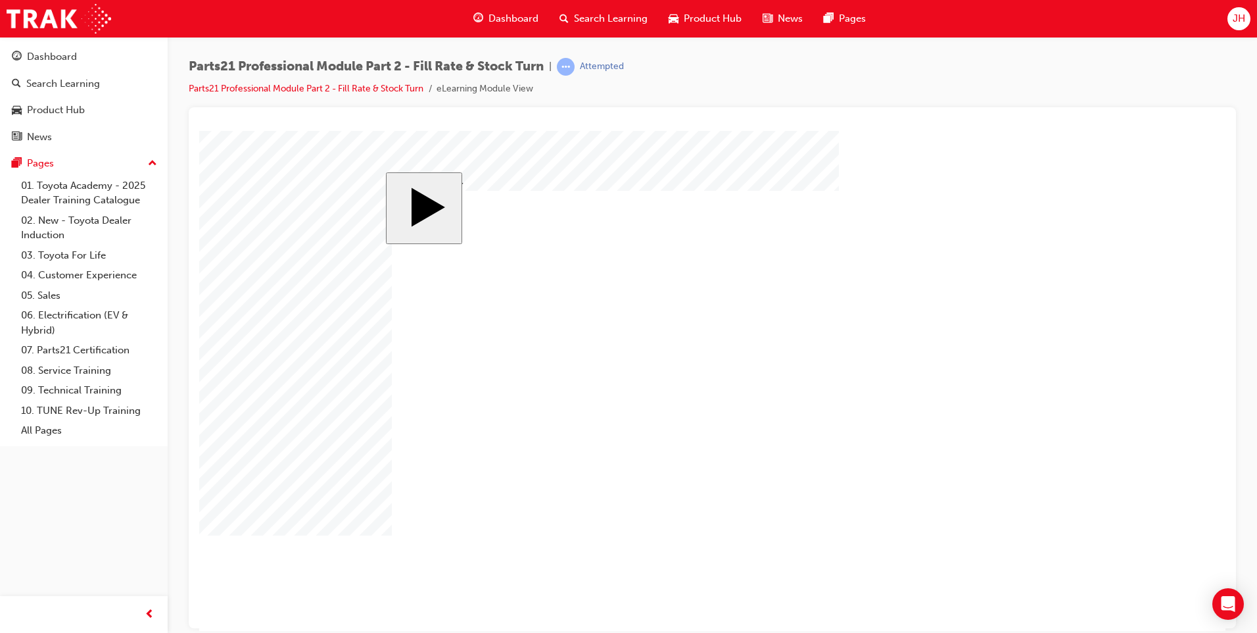
checkbox input "false"
drag, startPoint x: 423, startPoint y: 484, endPoint x: 424, endPoint y: 463, distance: 21.1
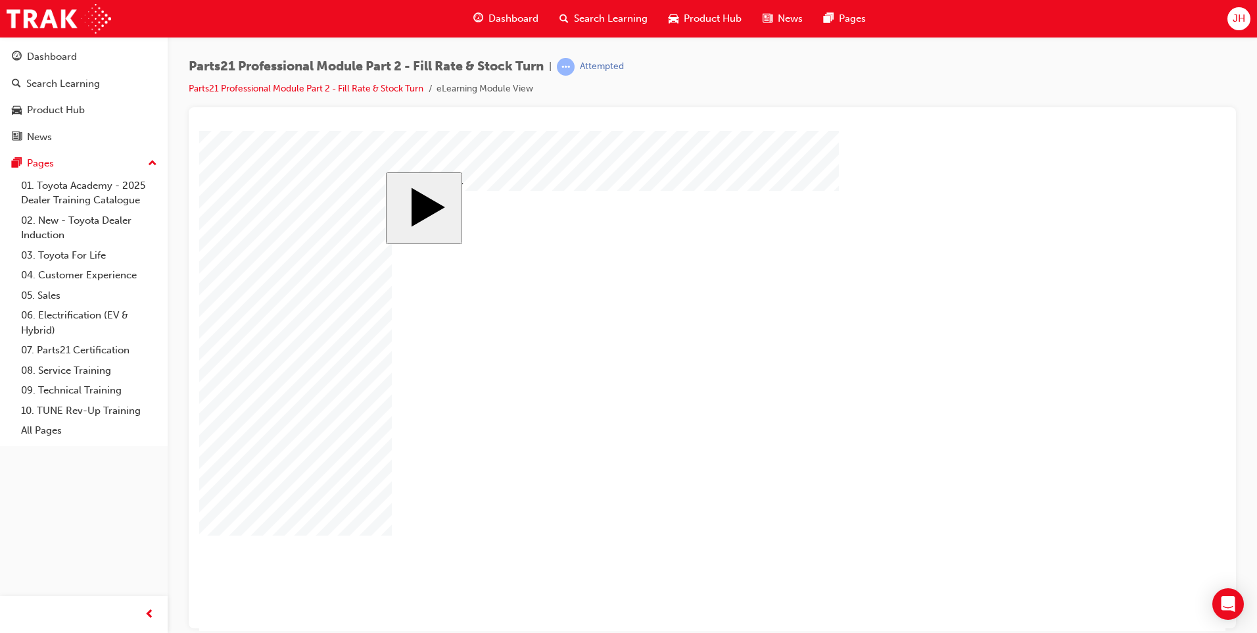
checkbox input "false"
drag, startPoint x: 418, startPoint y: 414, endPoint x: 419, endPoint y: 385, distance: 28.3
checkbox input "true"
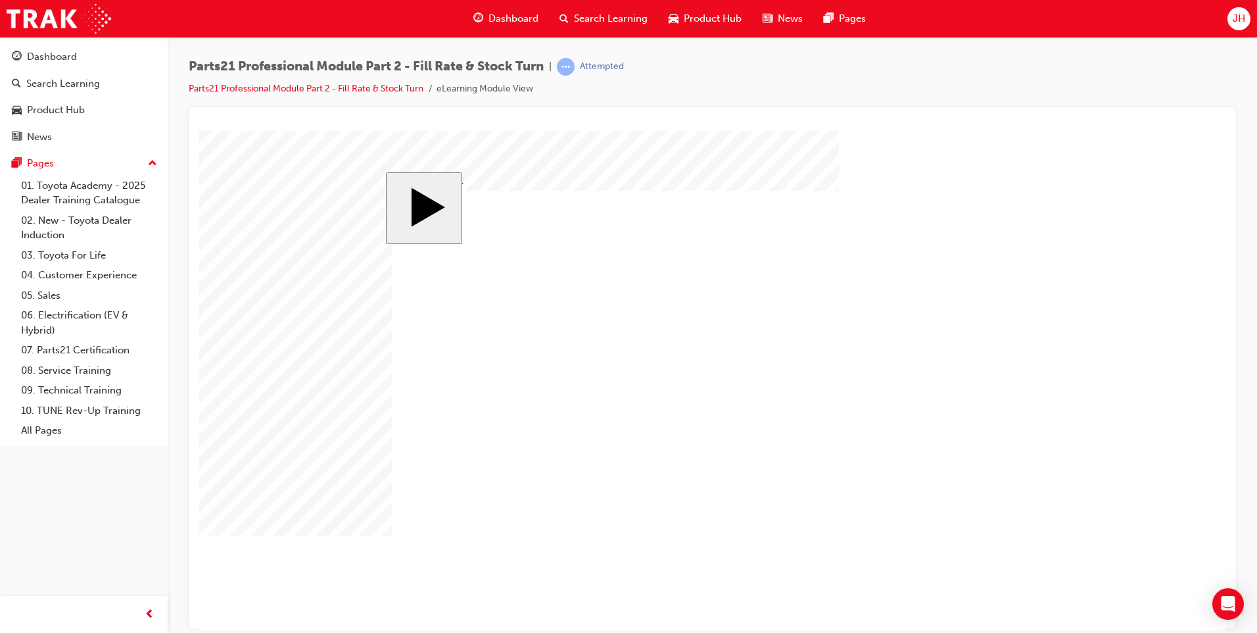
drag, startPoint x: 419, startPoint y: 373, endPoint x: 420, endPoint y: 350, distance: 23.0
checkbox input "true"
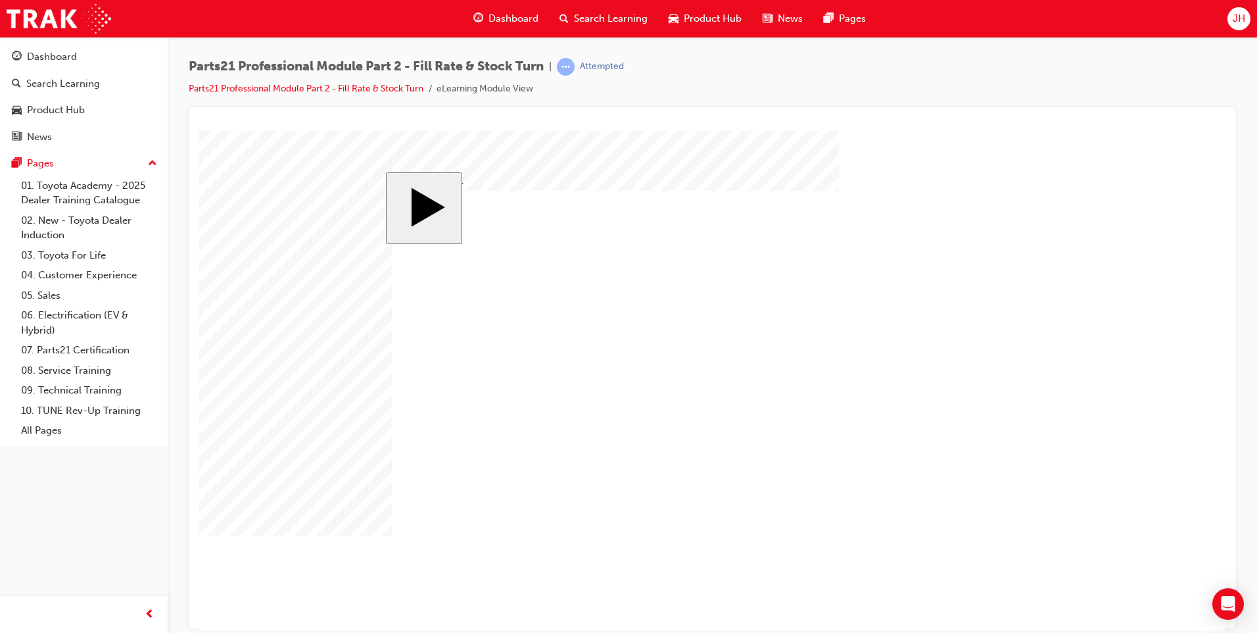
checkbox input "true"
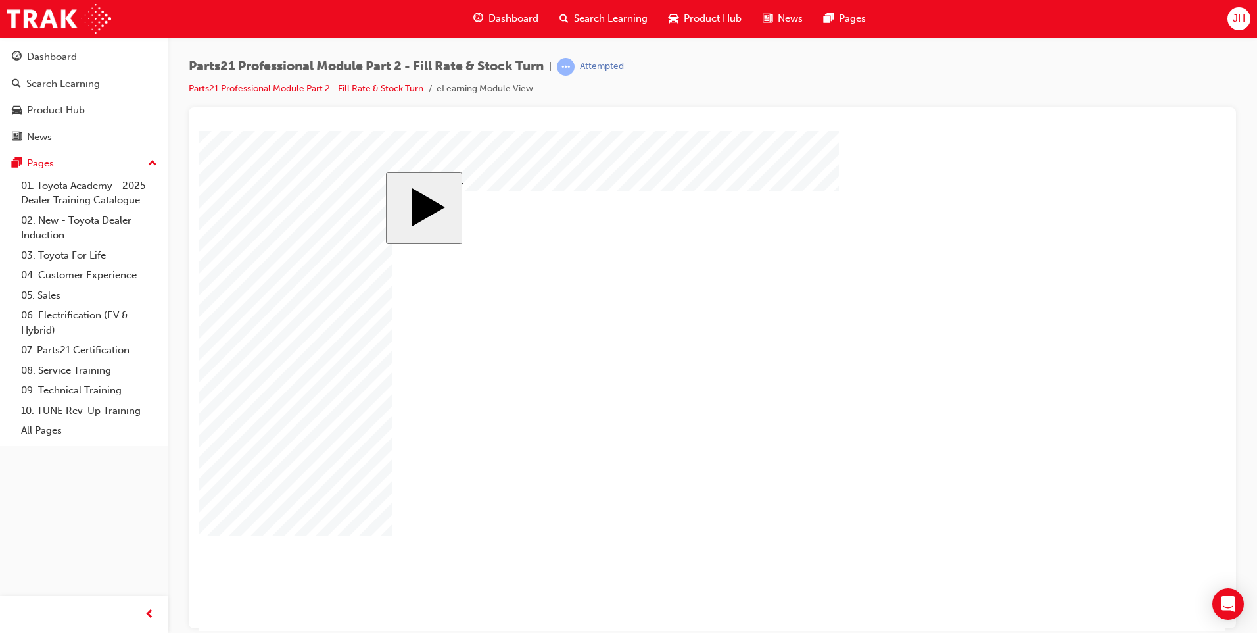
checkbox input "true"
checkbox input "false"
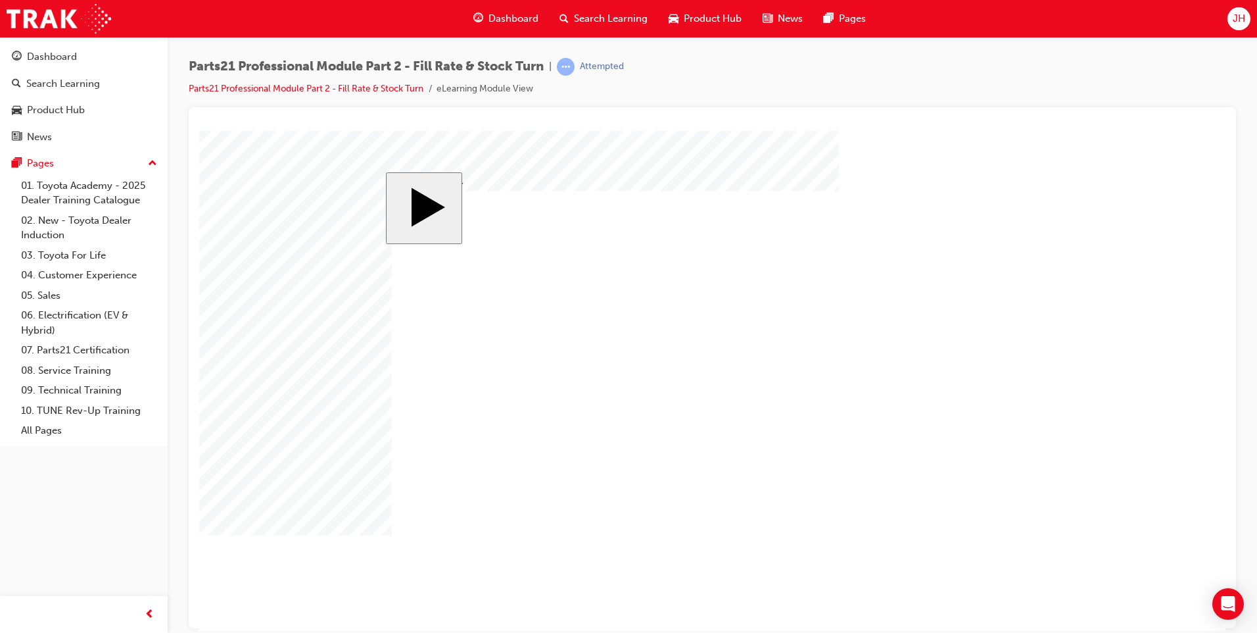
checkbox input "true"
drag, startPoint x: 419, startPoint y: 489, endPoint x: 513, endPoint y: 496, distance: 94.3
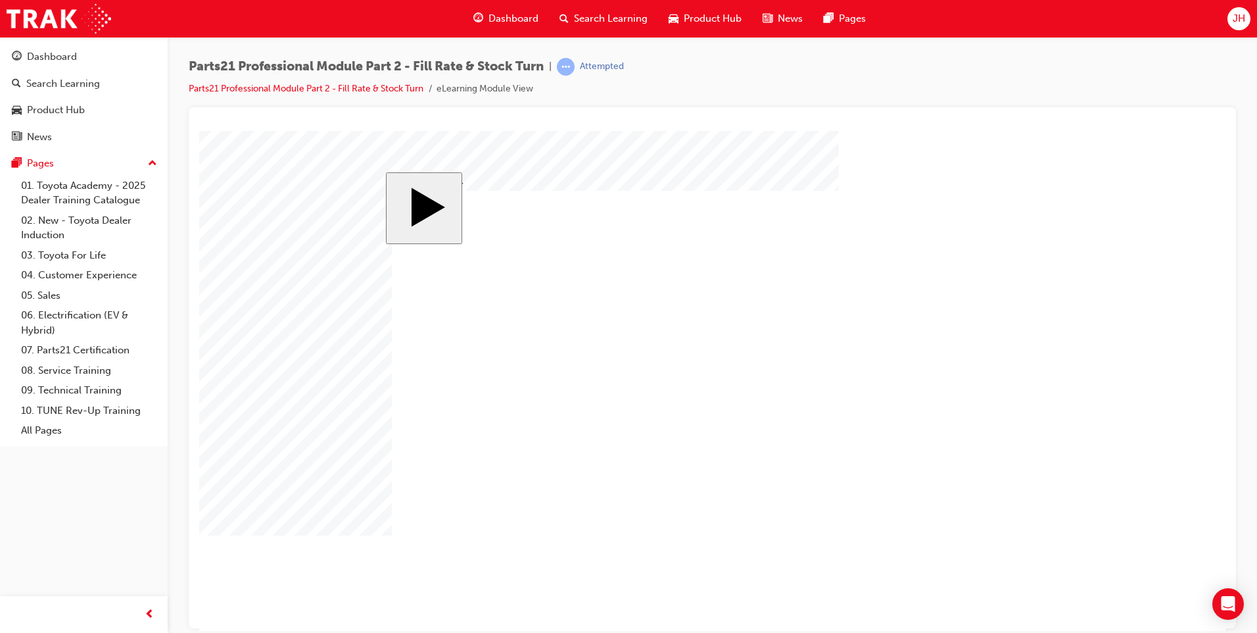
checkbox input "false"
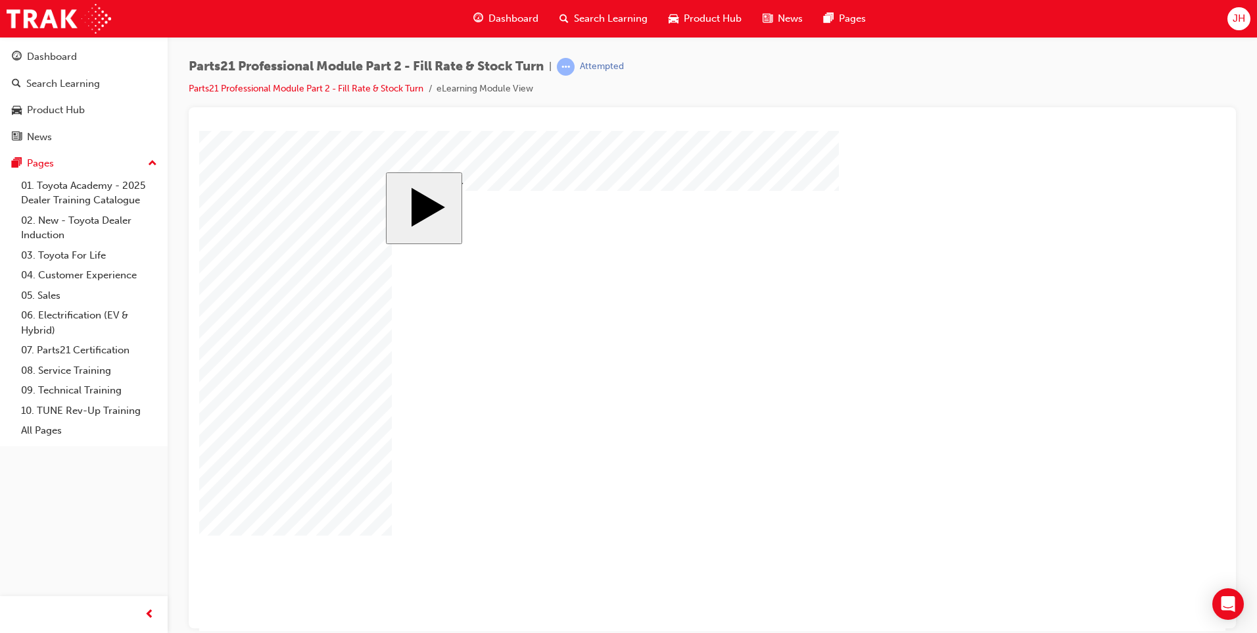
checkbox input "false"
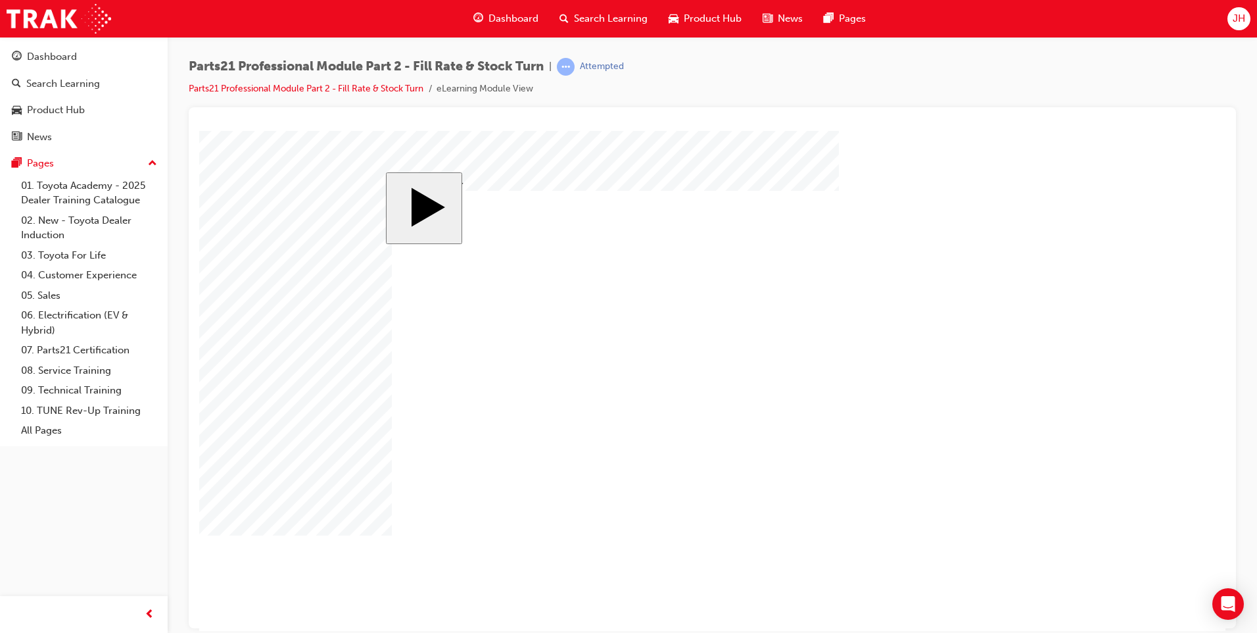
checkbox input "true"
drag, startPoint x: 426, startPoint y: 364, endPoint x: 430, endPoint y: 377, distance: 14.4
checkbox input "true"
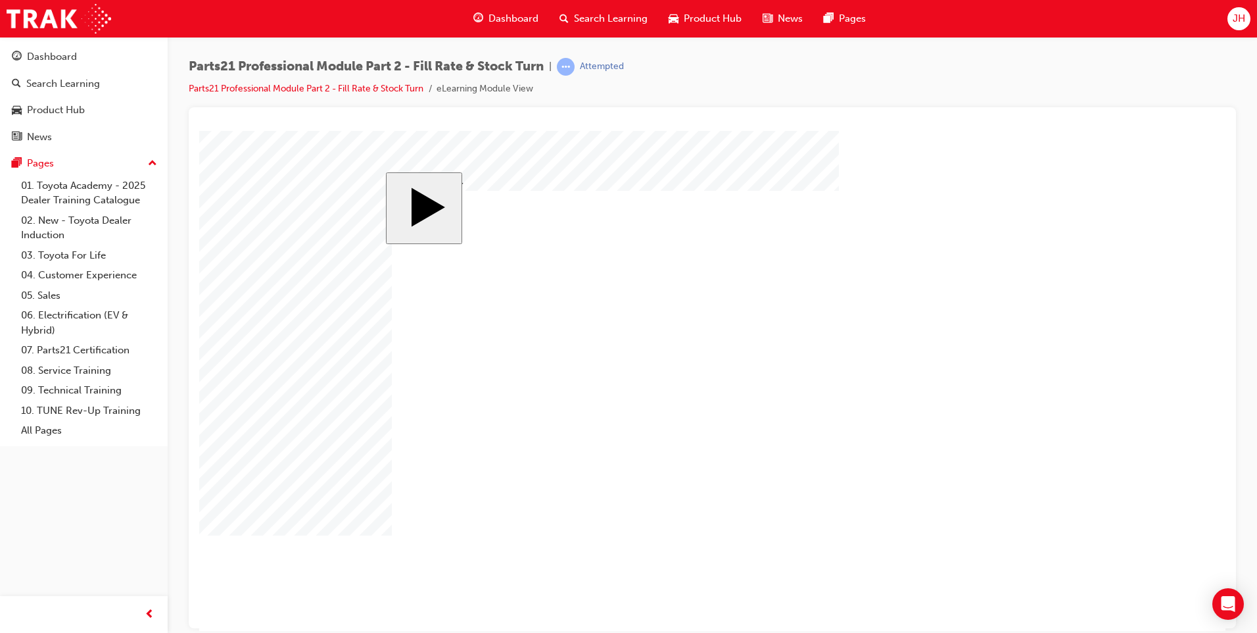
checkbox input "true"
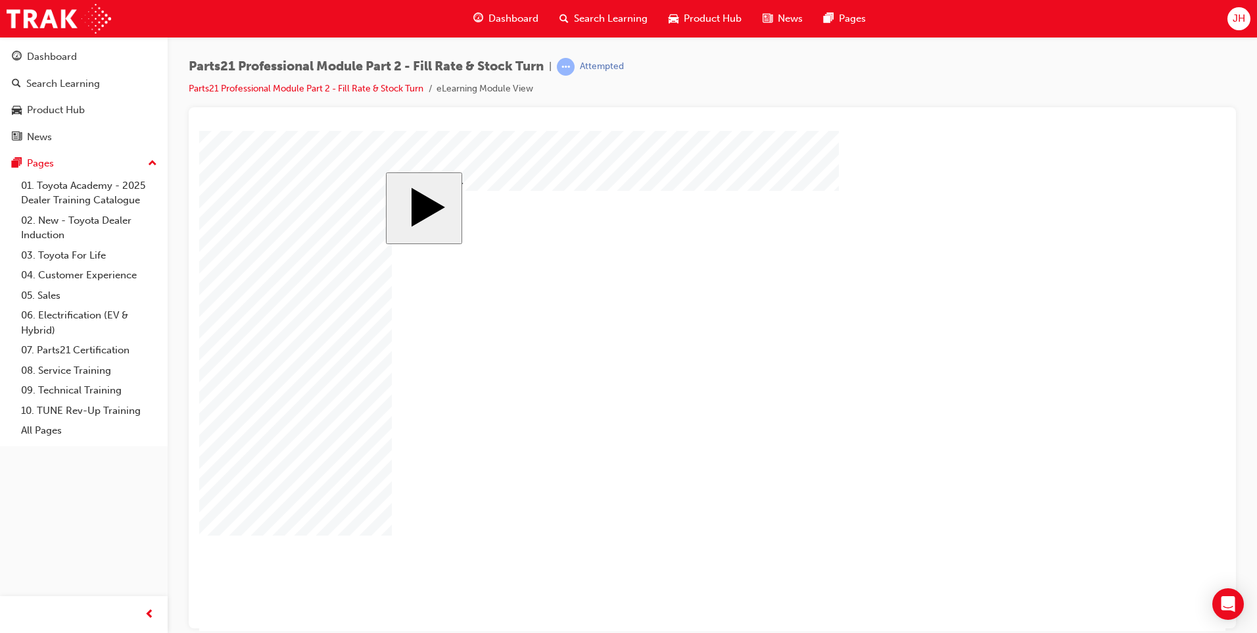
drag, startPoint x: 698, startPoint y: 431, endPoint x: 708, endPoint y: 431, distance: 9.2
checkbox input "false"
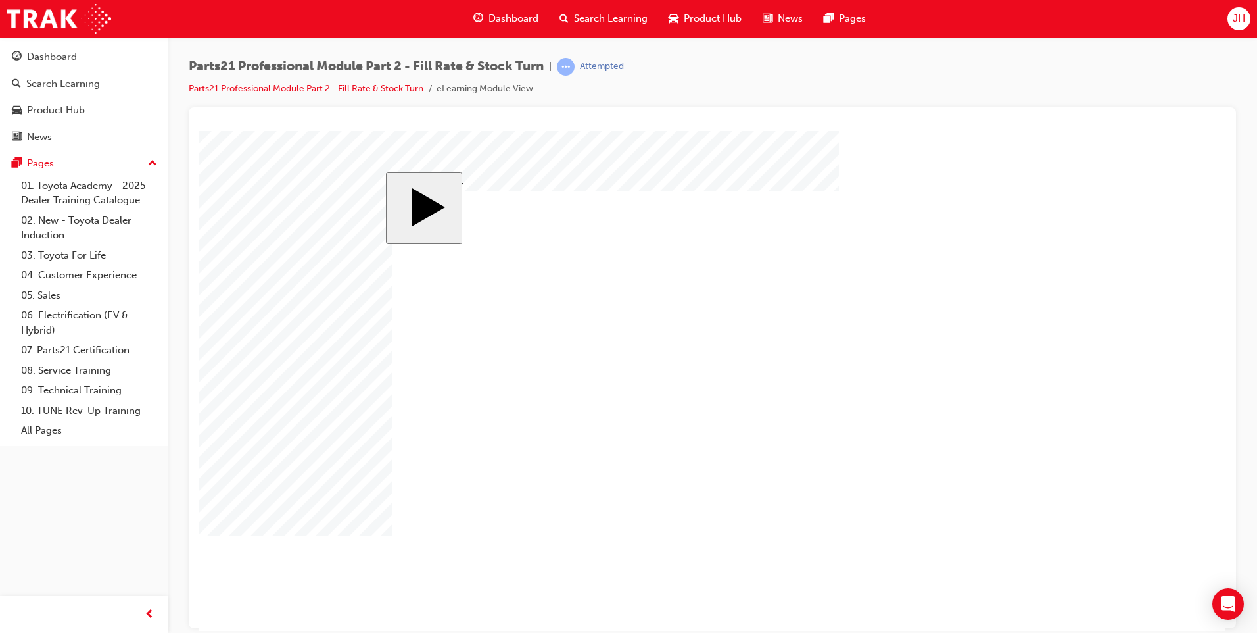
checkbox input "true"
checkbox input "false"
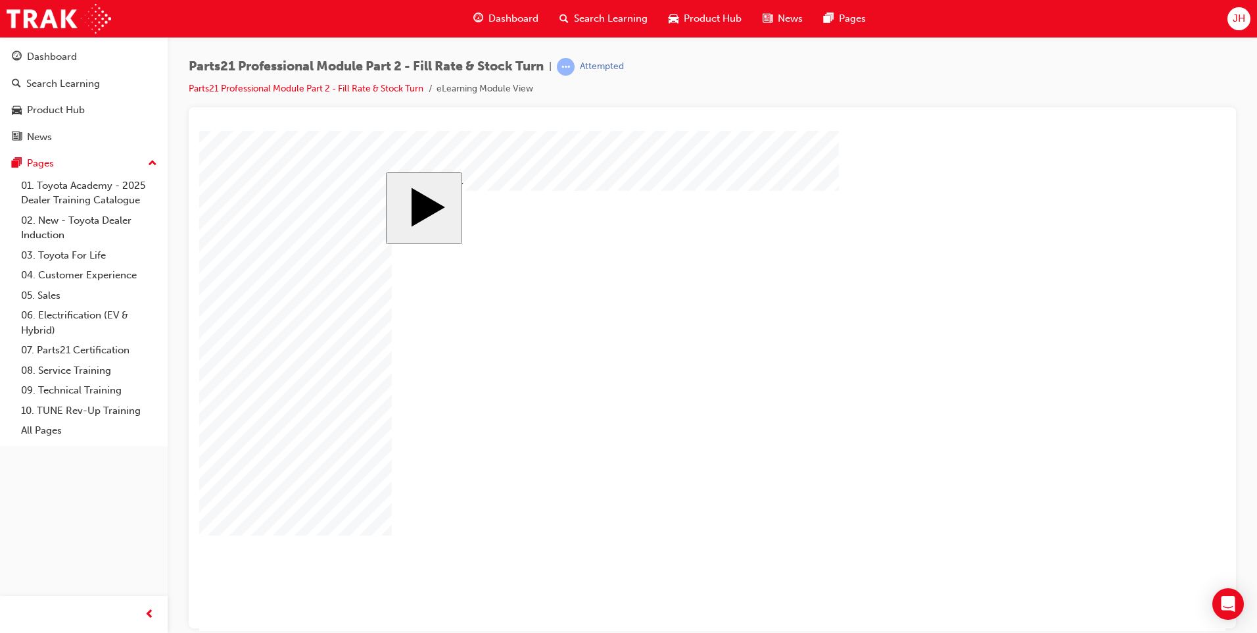
checkbox input "true"
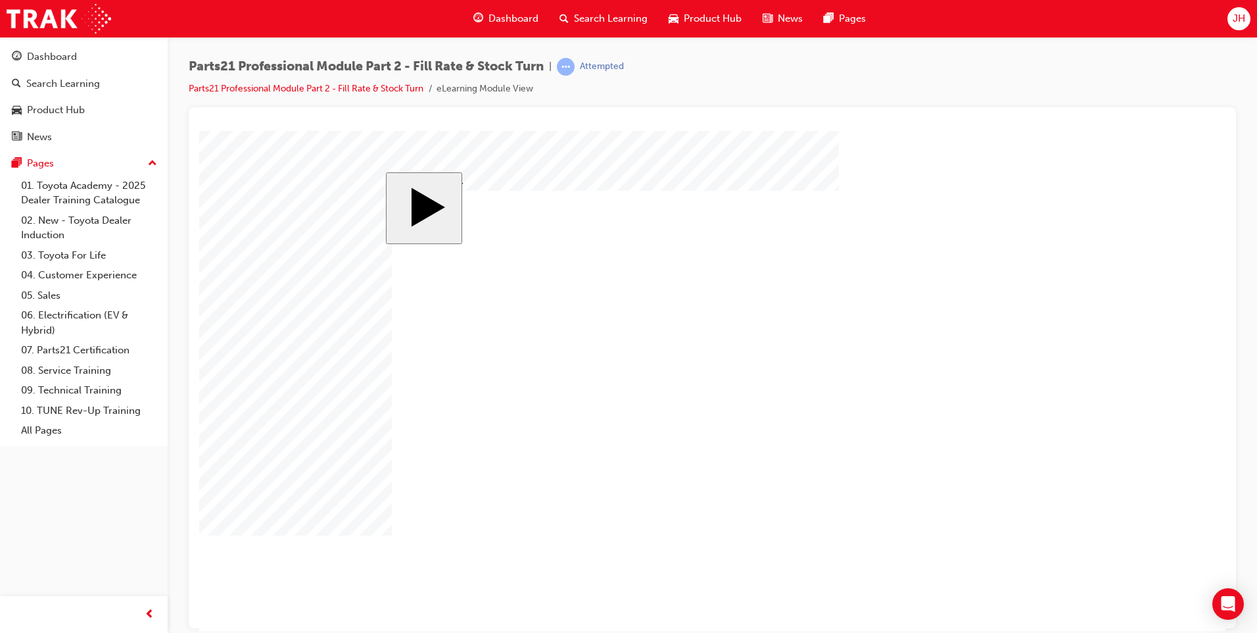
checkbox input "false"
drag, startPoint x: 423, startPoint y: 405, endPoint x: 416, endPoint y: 381, distance: 25.4
checkbox input "false"
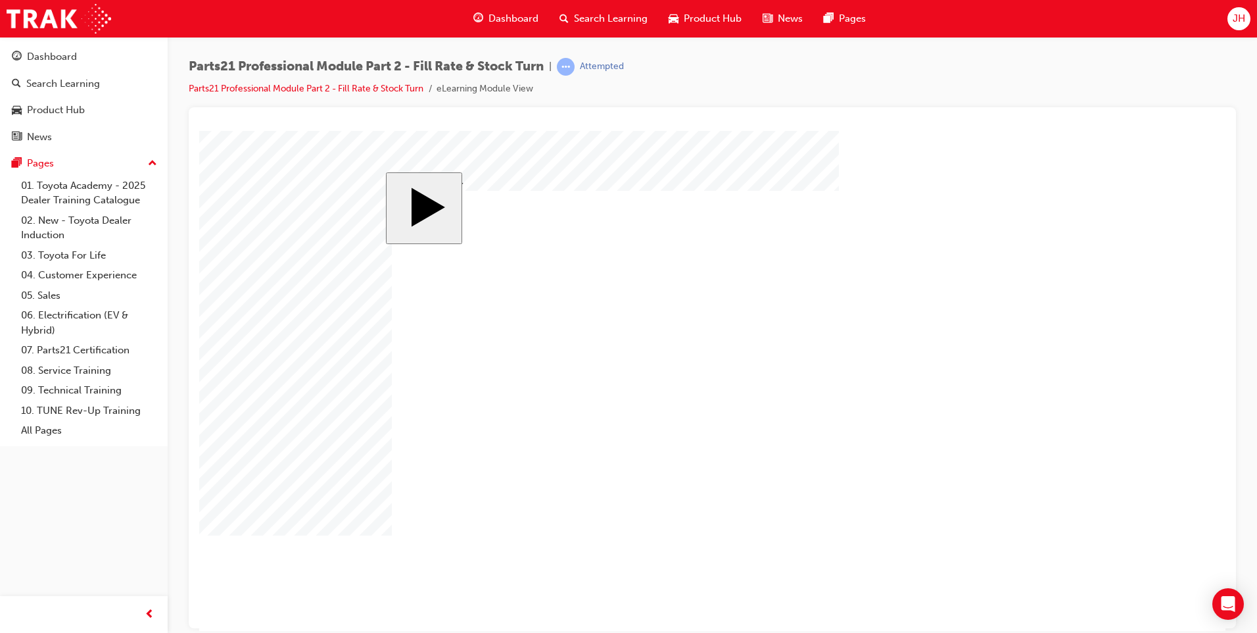
checkbox input "false"
checkbox input "true"
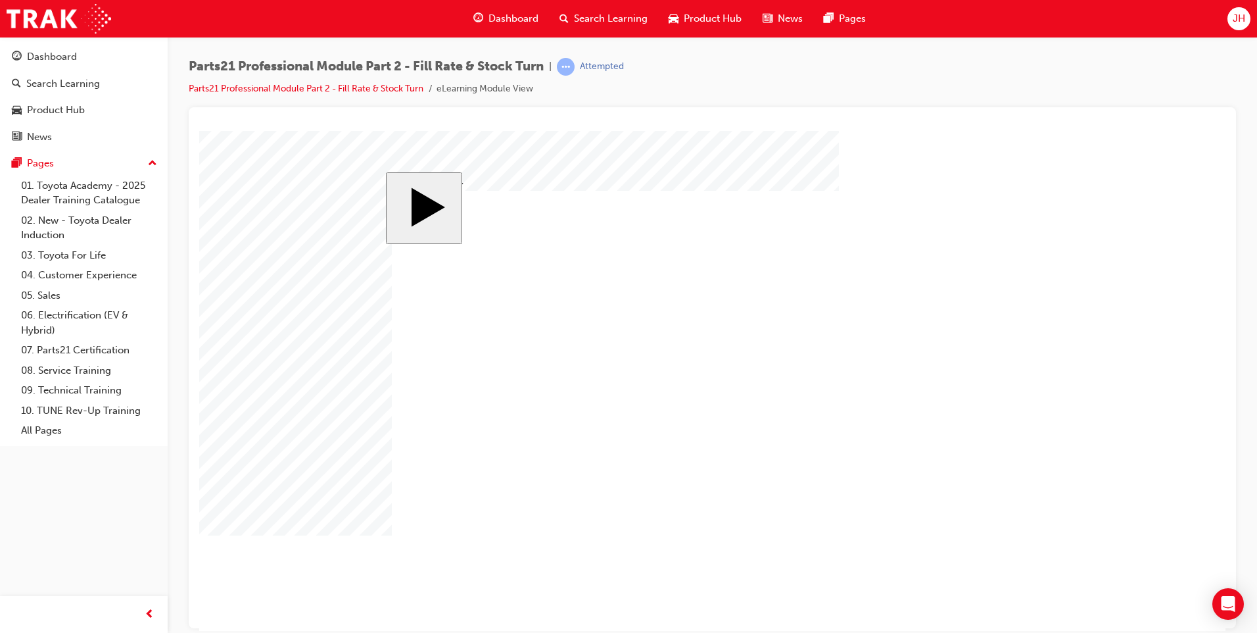
checkbox input "true"
drag, startPoint x: 425, startPoint y: 331, endPoint x: 425, endPoint y: 314, distance: 17.8
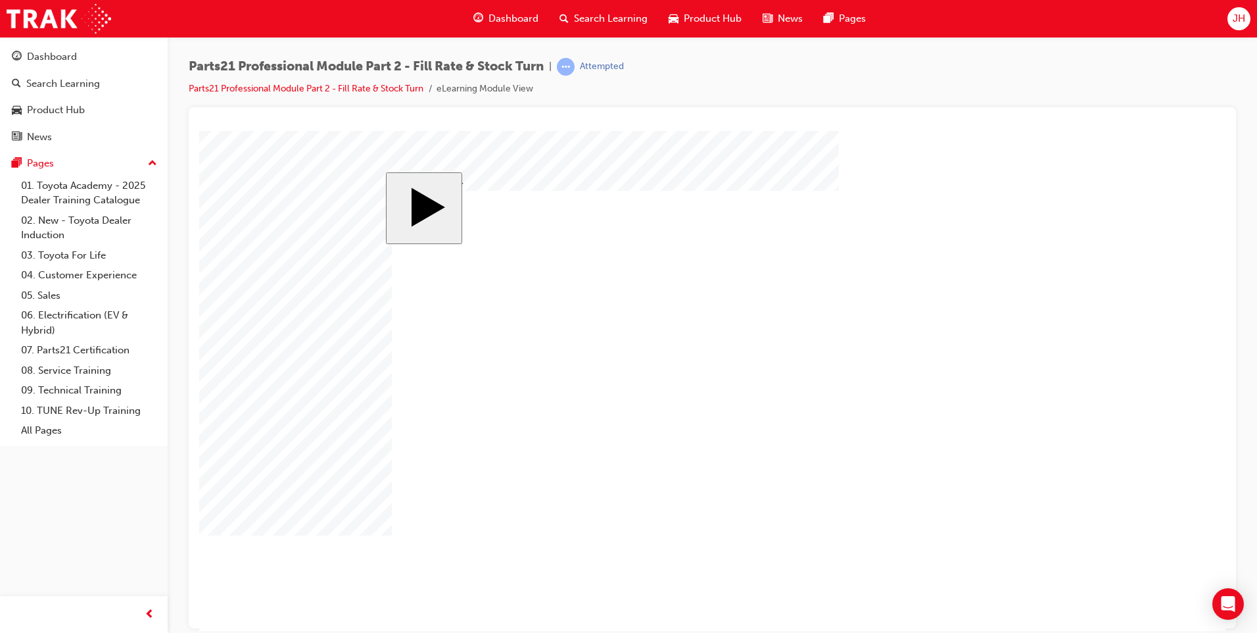
checkbox input "false"
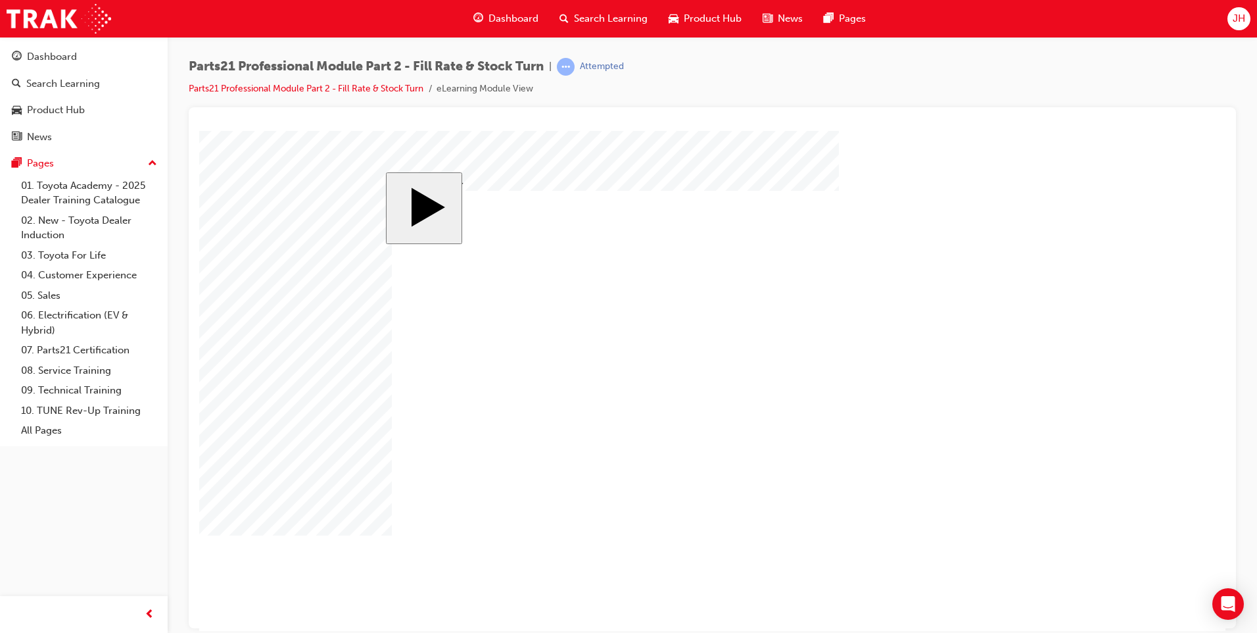
checkbox input "false"
drag, startPoint x: 421, startPoint y: 448, endPoint x: 416, endPoint y: 443, distance: 7.0
checkbox input "true"
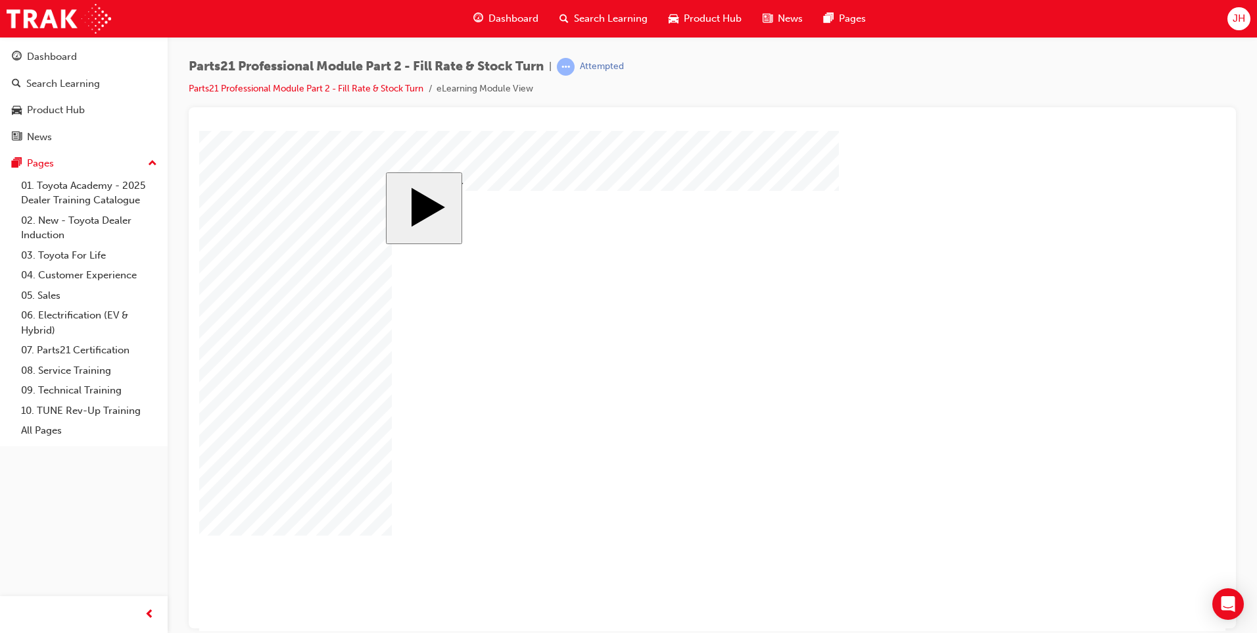
checkbox input "true"
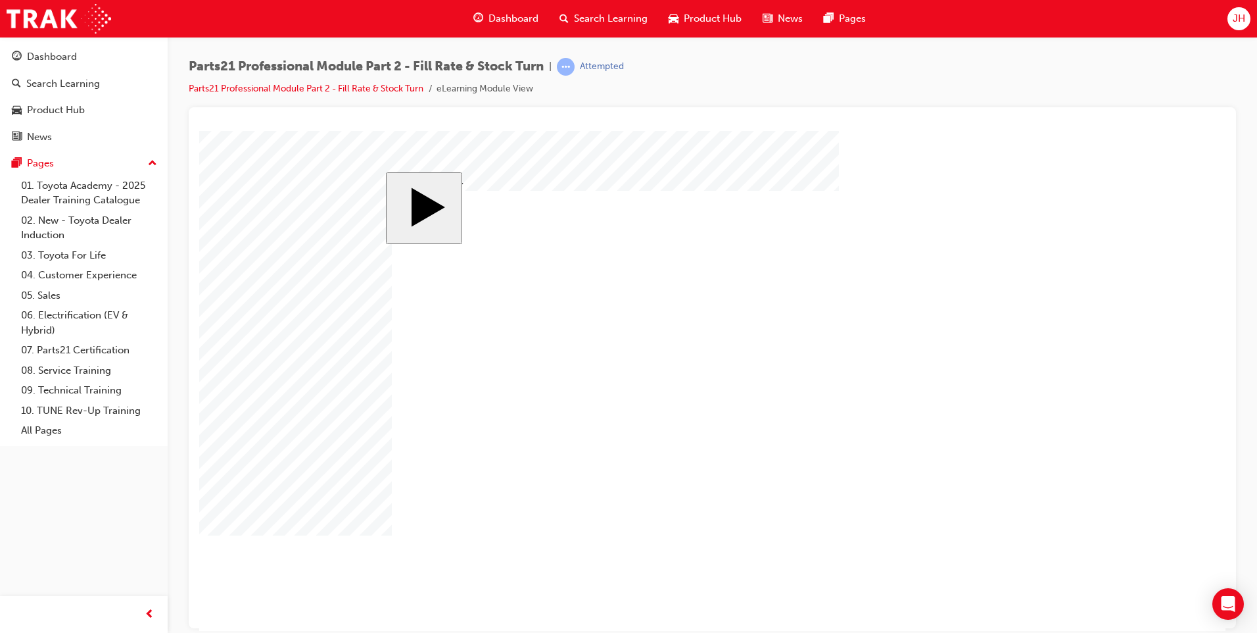
drag, startPoint x: 687, startPoint y: 427, endPoint x: 658, endPoint y: 422, distance: 28.8
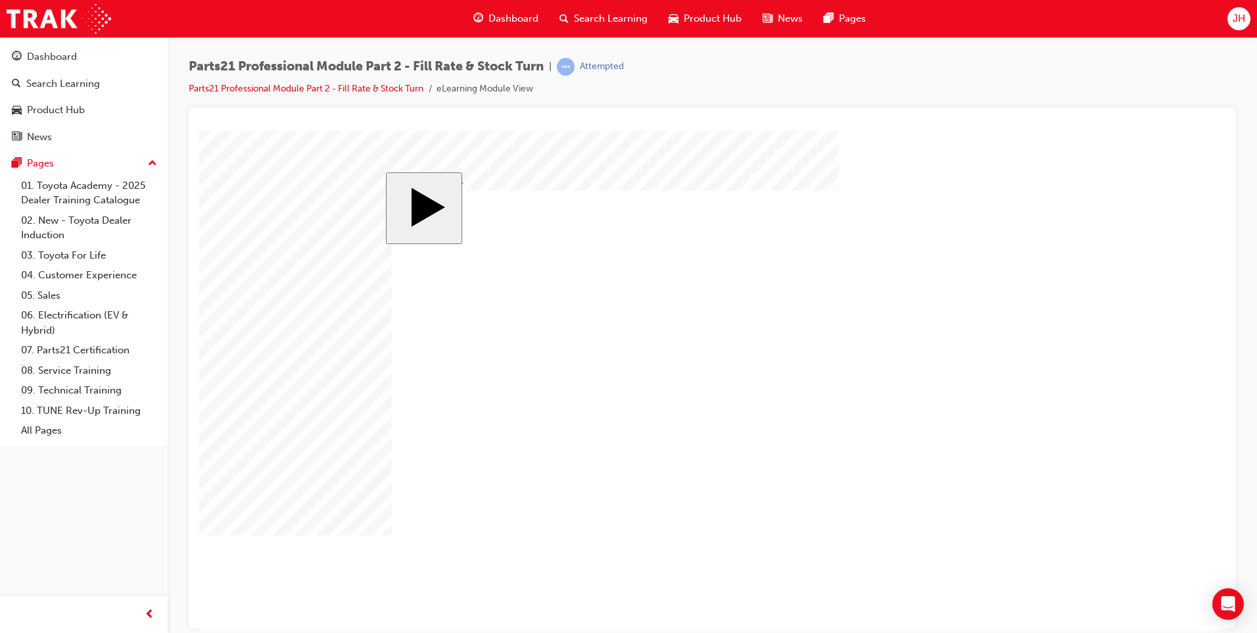
drag, startPoint x: 425, startPoint y: 489, endPoint x: 418, endPoint y: 478, distance: 13.3
checkbox input "false"
checkbox input "true"
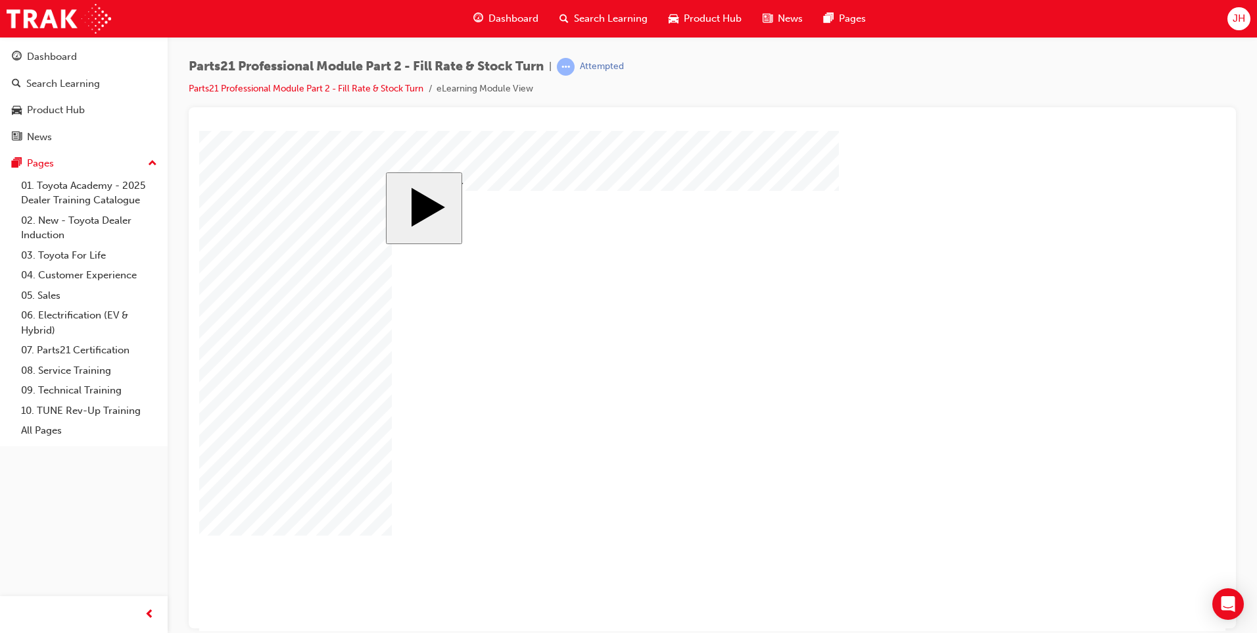
drag, startPoint x: 711, startPoint y: 420, endPoint x: 650, endPoint y: 387, distance: 69.1
checkbox input "false"
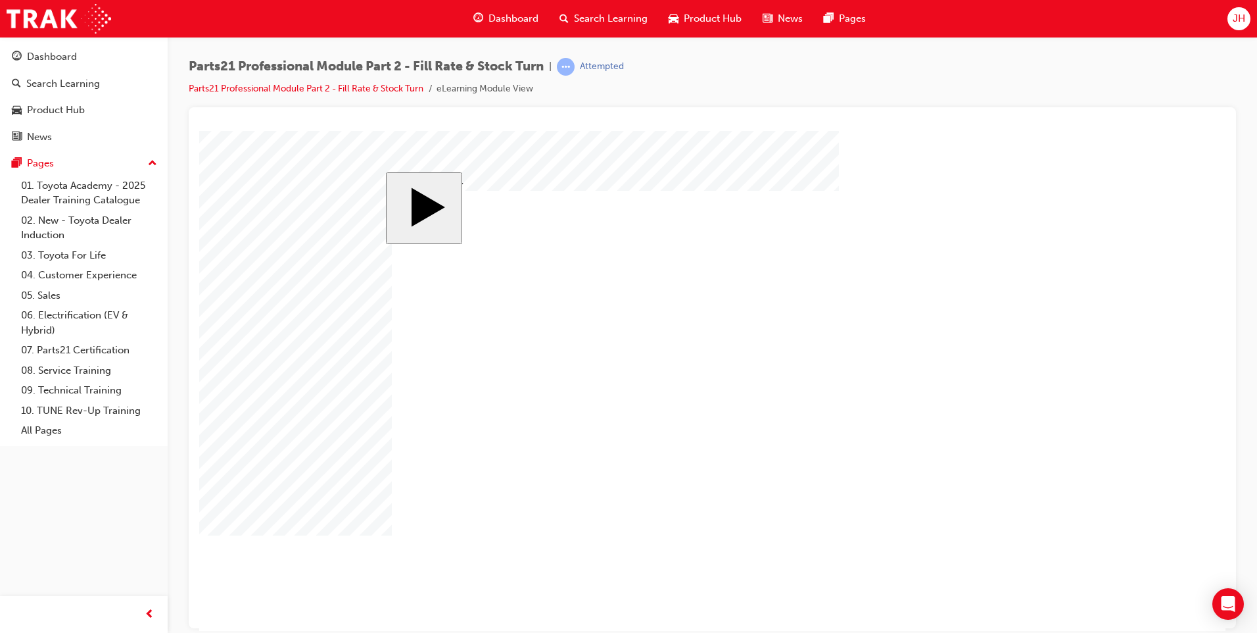
drag, startPoint x: 422, startPoint y: 493, endPoint x: 417, endPoint y: 460, distance: 33.2
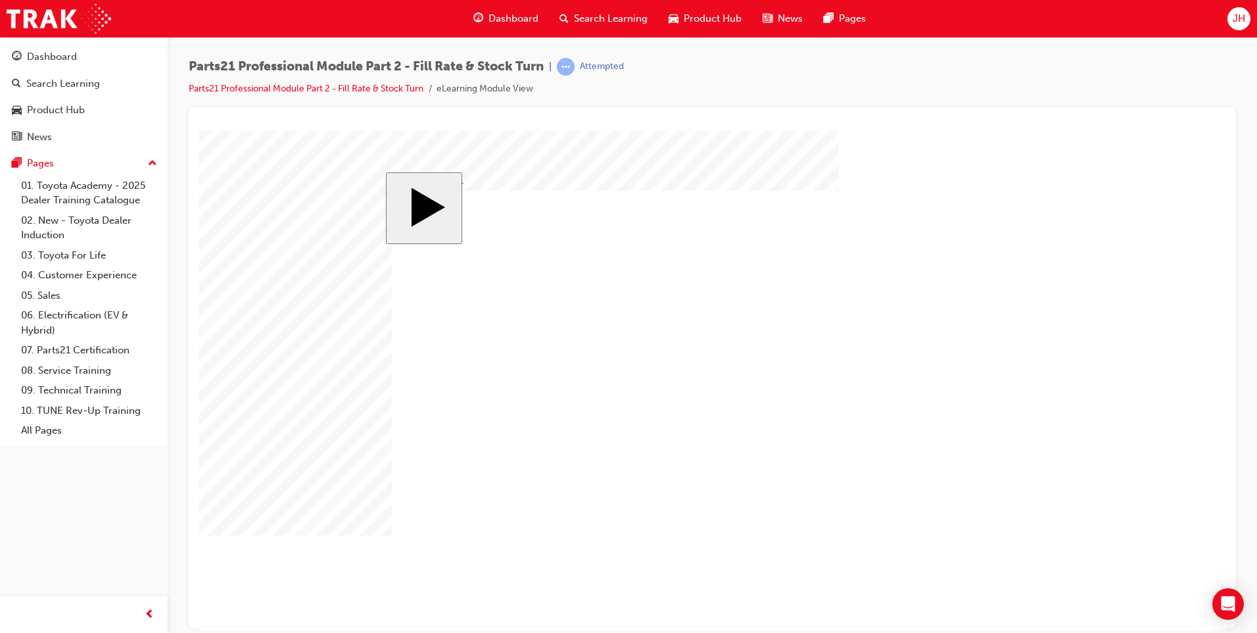
checkbox input "false"
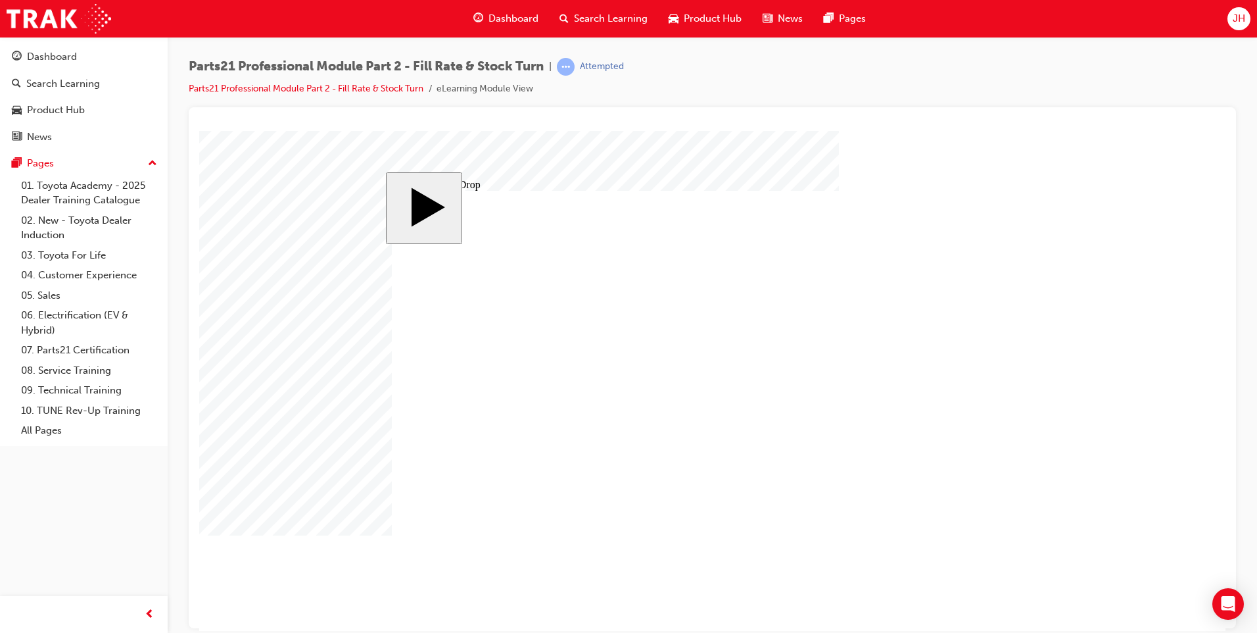
click at [527, 5] on div "Dashboard Search Learning Product Hub News Pages" at bounding box center [670, 18] width 424 height 37
click at [509, 18] on span "Dashboard" at bounding box center [514, 18] width 50 height 15
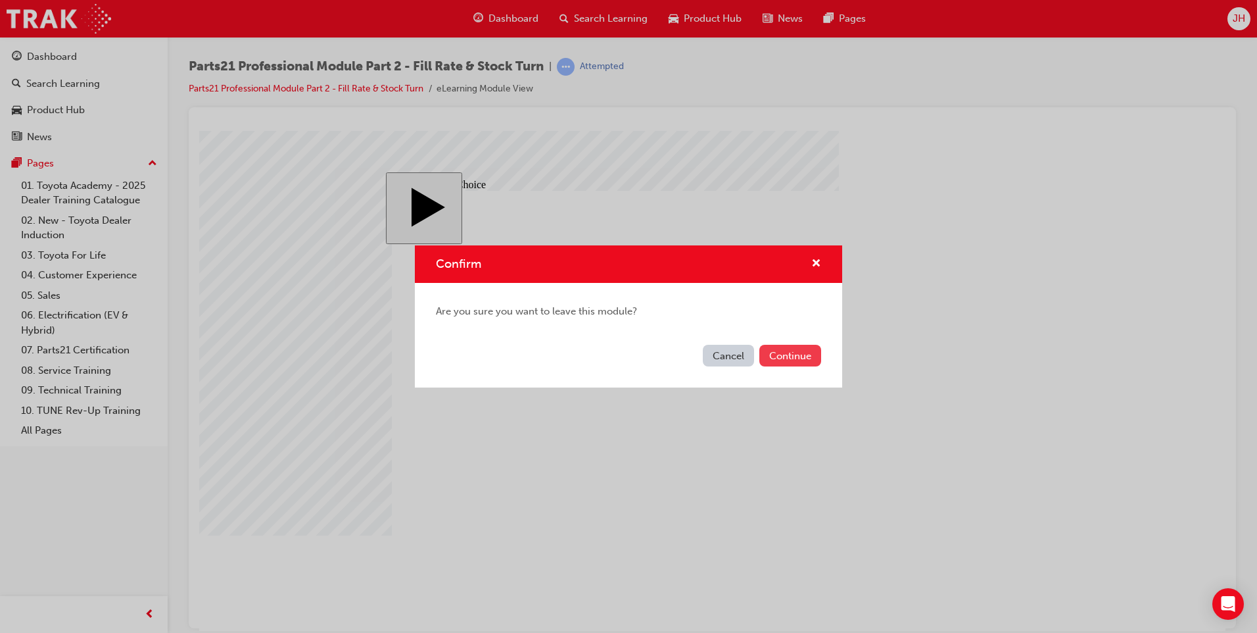
click at [781, 353] on button "Continue" at bounding box center [791, 356] width 62 height 22
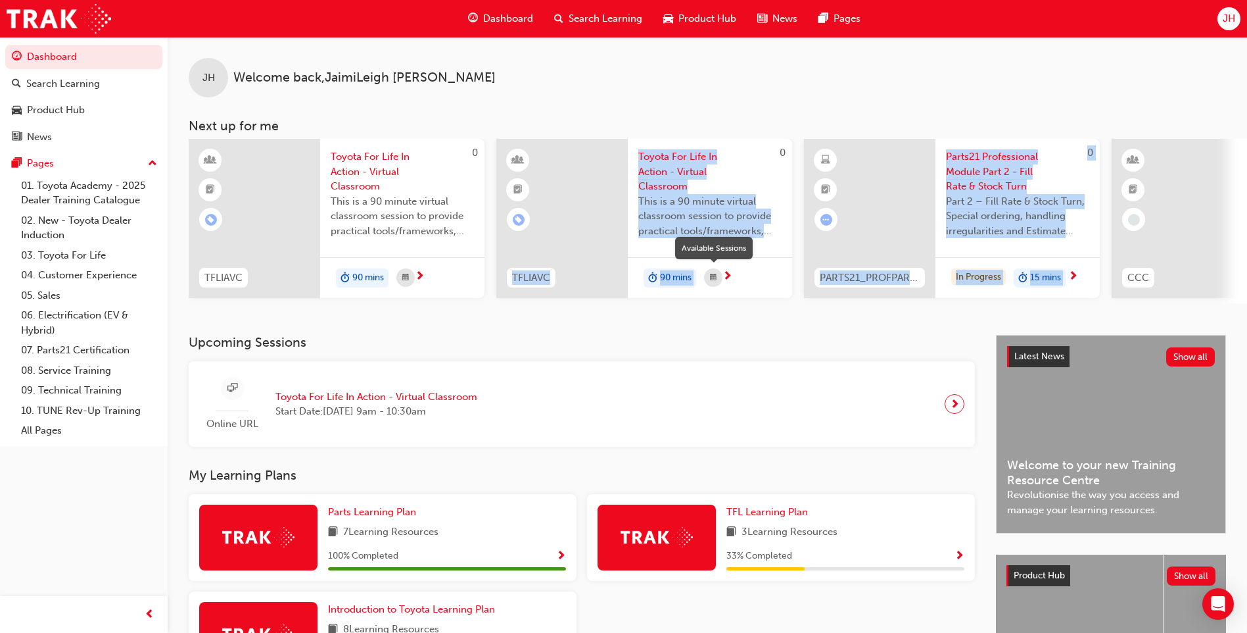
drag, startPoint x: 1109, startPoint y: 247, endPoint x: 598, endPoint y: 287, distance: 512.5
click at [598, 287] on div "0 TFLIAVC Toyota For Life In Action - Virtual Classroom This is a 90 minute vir…" at bounding box center [1111, 221] width 1845 height 164
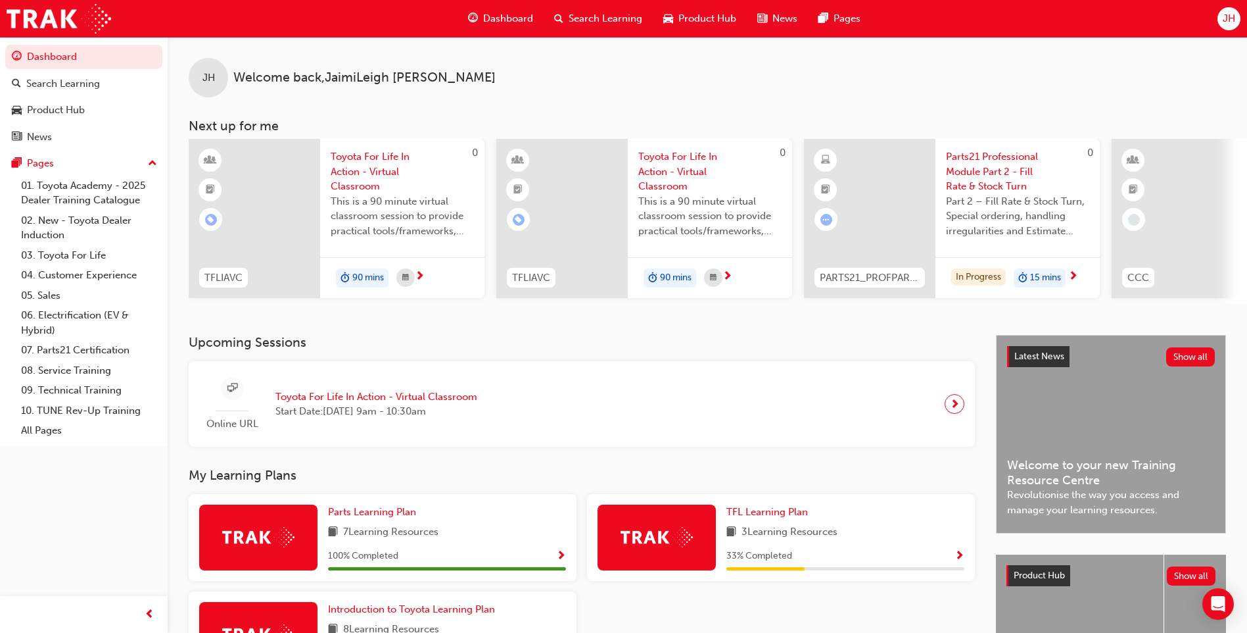
drag, startPoint x: 598, startPoint y: 287, endPoint x: 615, endPoint y: 356, distance: 70.3
click at [615, 350] on h3 "Upcoming Sessions" at bounding box center [582, 342] width 786 height 15
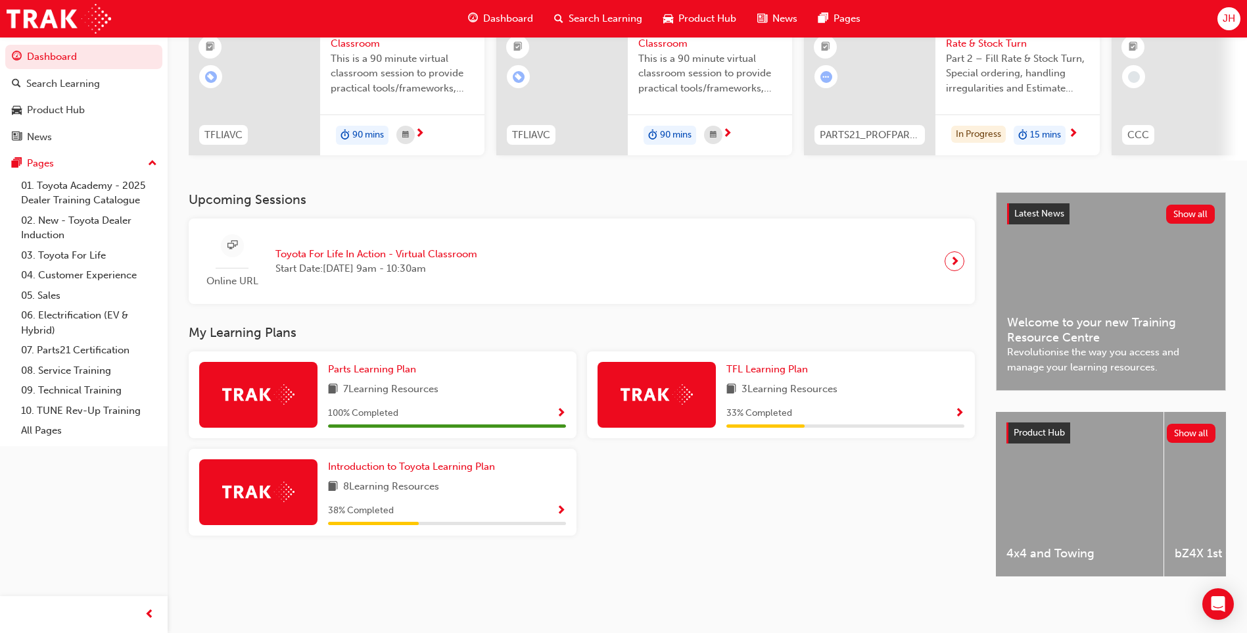
scroll to position [153, 0]
click at [95, 343] on link "07. Parts21 Certification" at bounding box center [89, 350] width 147 height 20
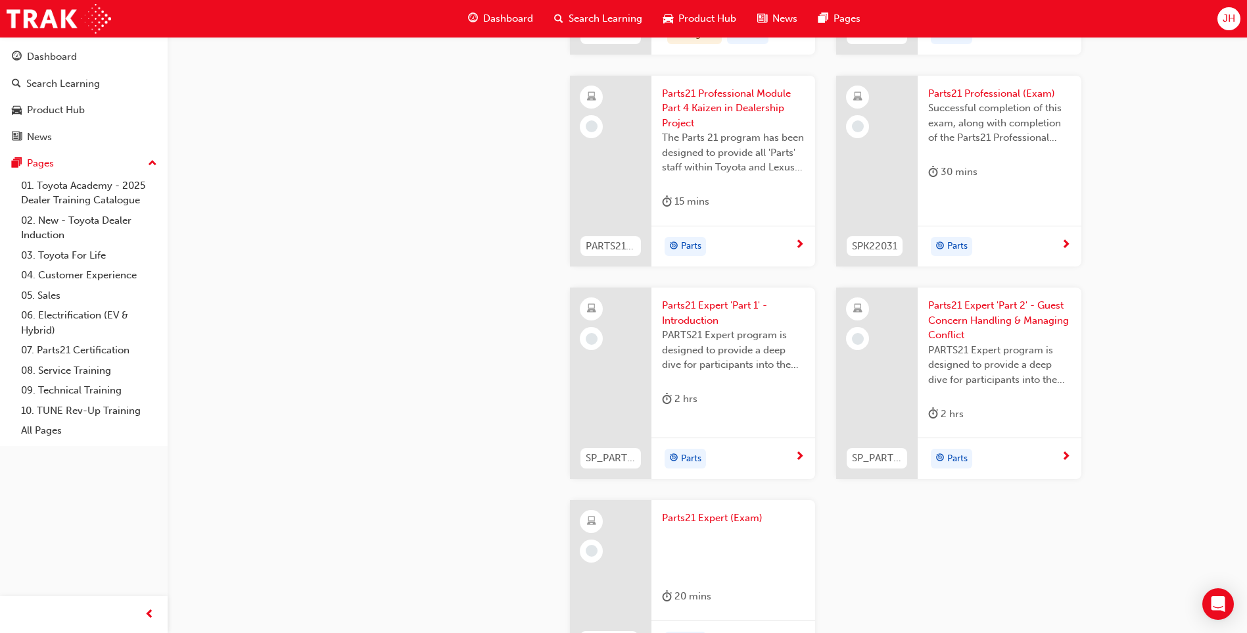
scroll to position [2302, 0]
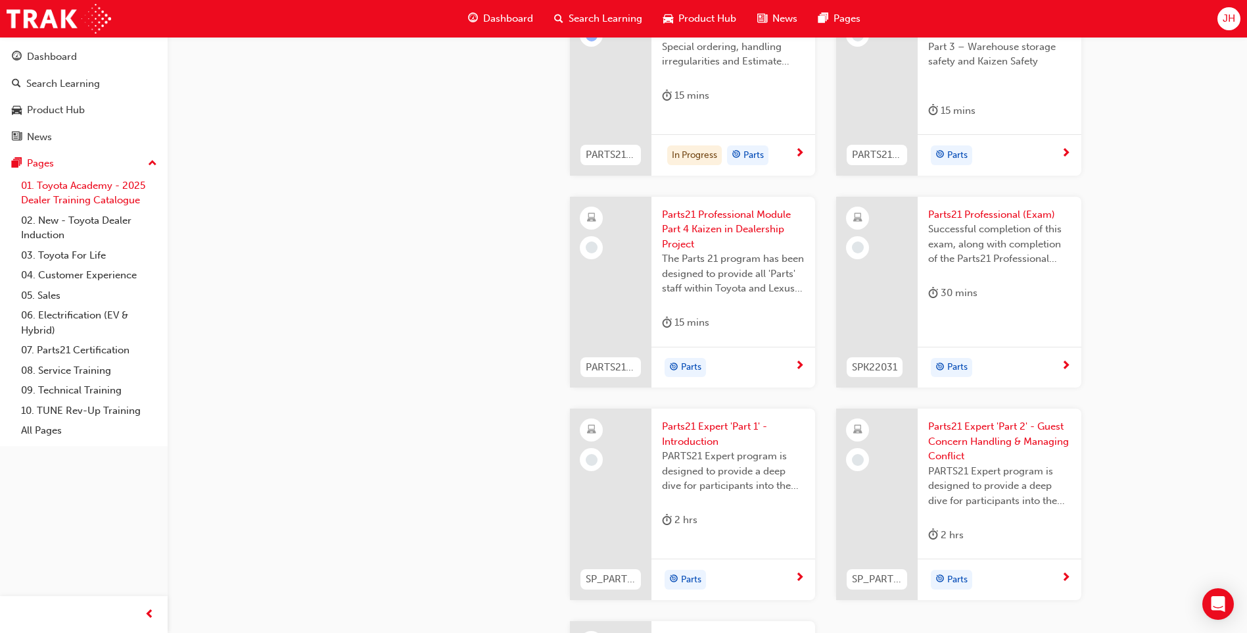
click at [54, 190] on link "01. Toyota Academy - 2025 Dealer Training Catalogue" at bounding box center [89, 193] width 147 height 35
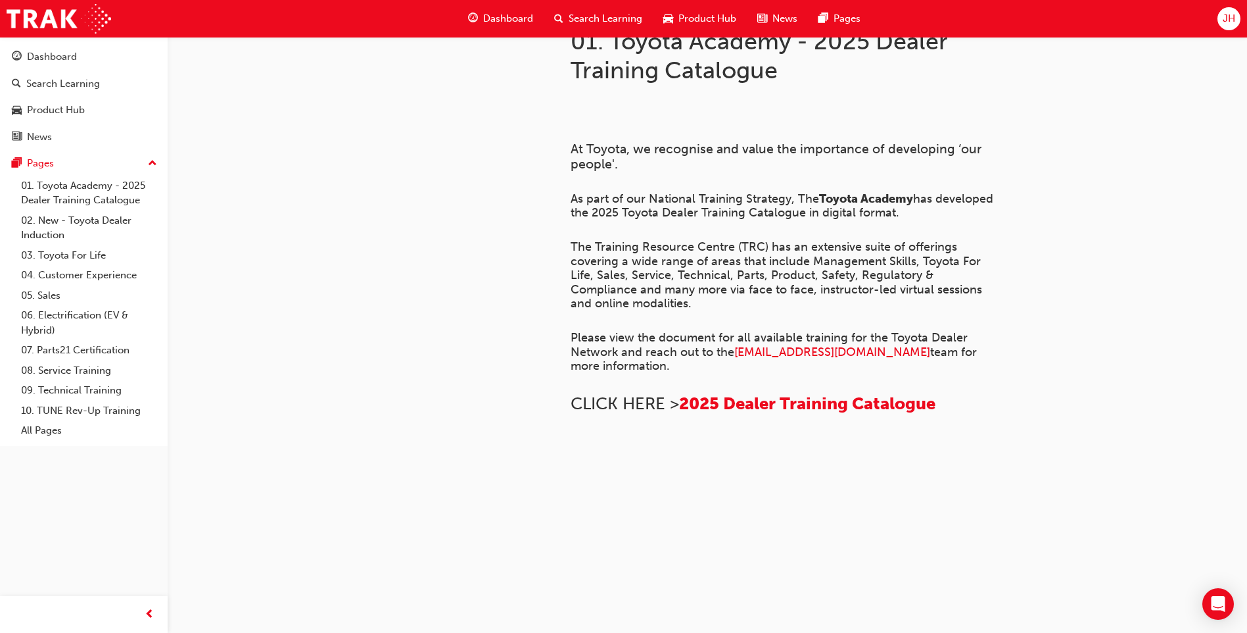
scroll to position [866, 0]
click at [103, 219] on link "02. New - Toyota Dealer Induction" at bounding box center [89, 227] width 147 height 35
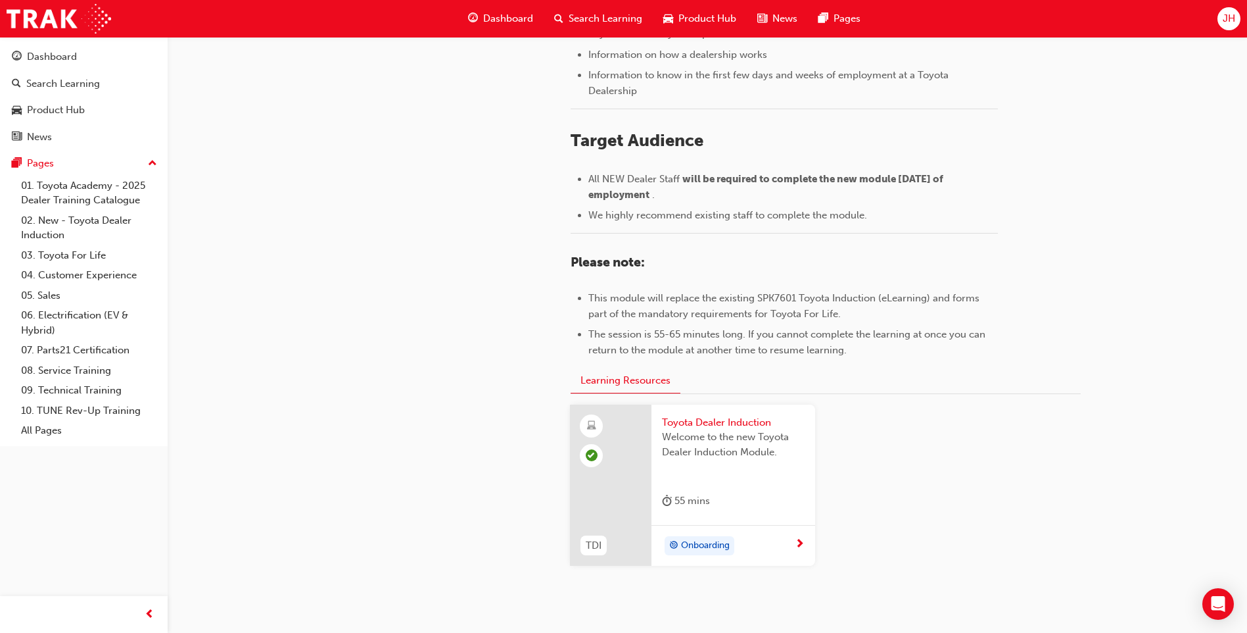
scroll to position [526, 0]
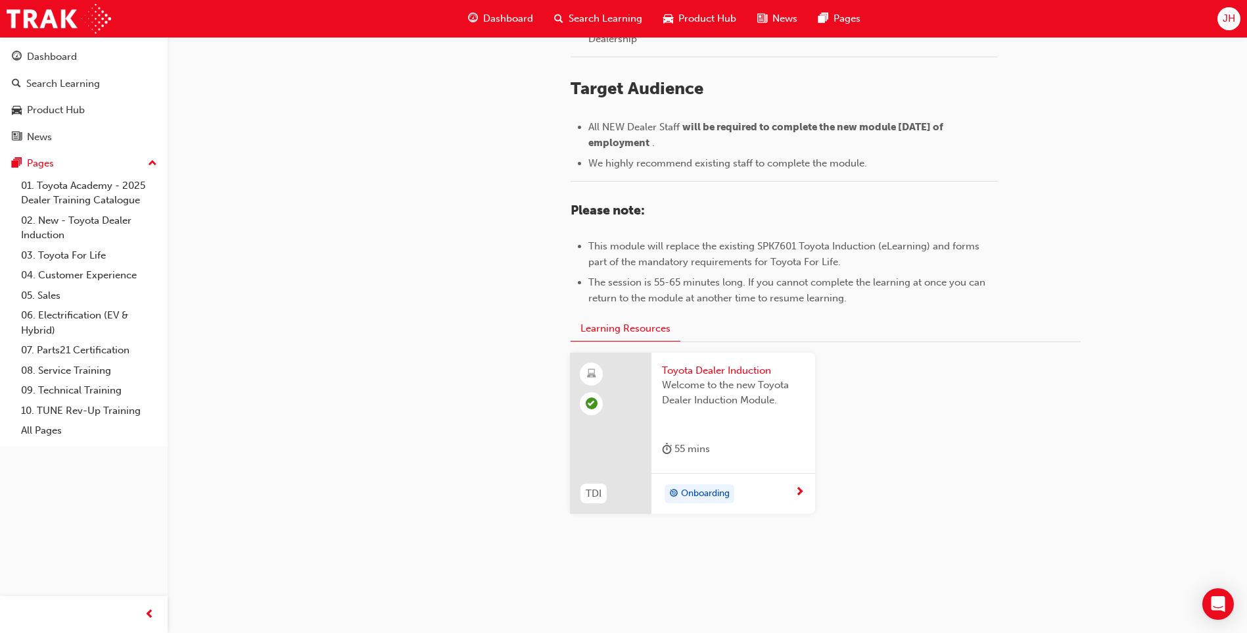
click at [804, 499] on div at bounding box center [800, 492] width 10 height 16
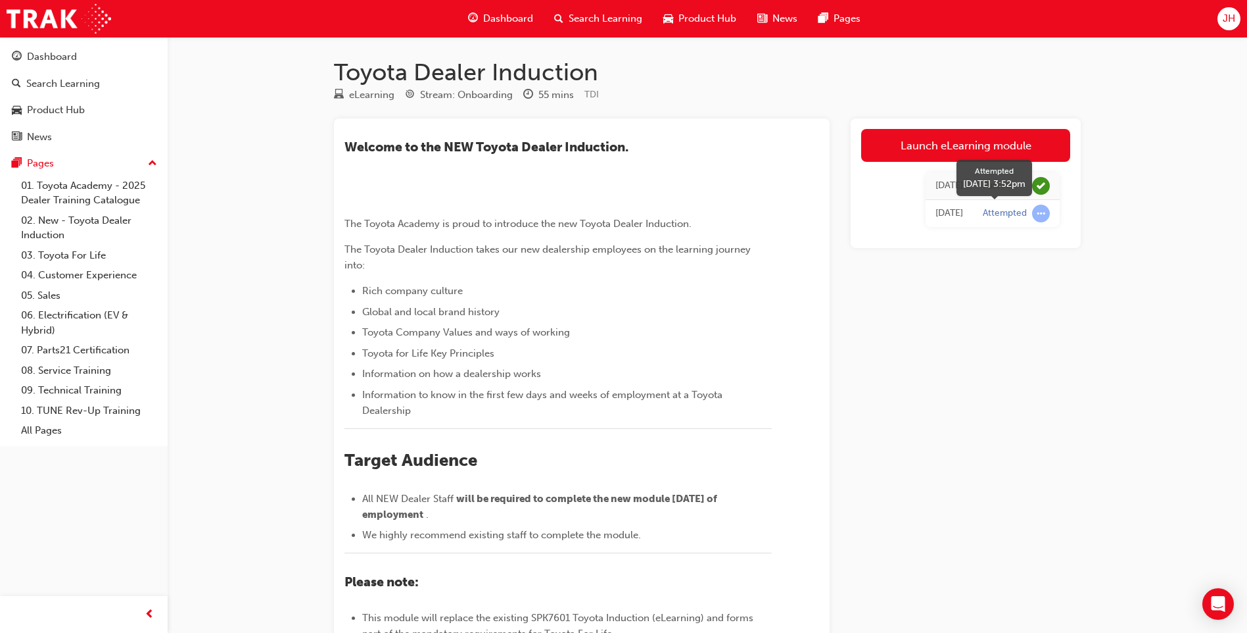
click at [1038, 216] on span "learningRecordVerb_ATTEMPT-icon" at bounding box center [1041, 214] width 18 height 18
click at [91, 249] on link "03. Toyota For Life" at bounding box center [89, 255] width 147 height 20
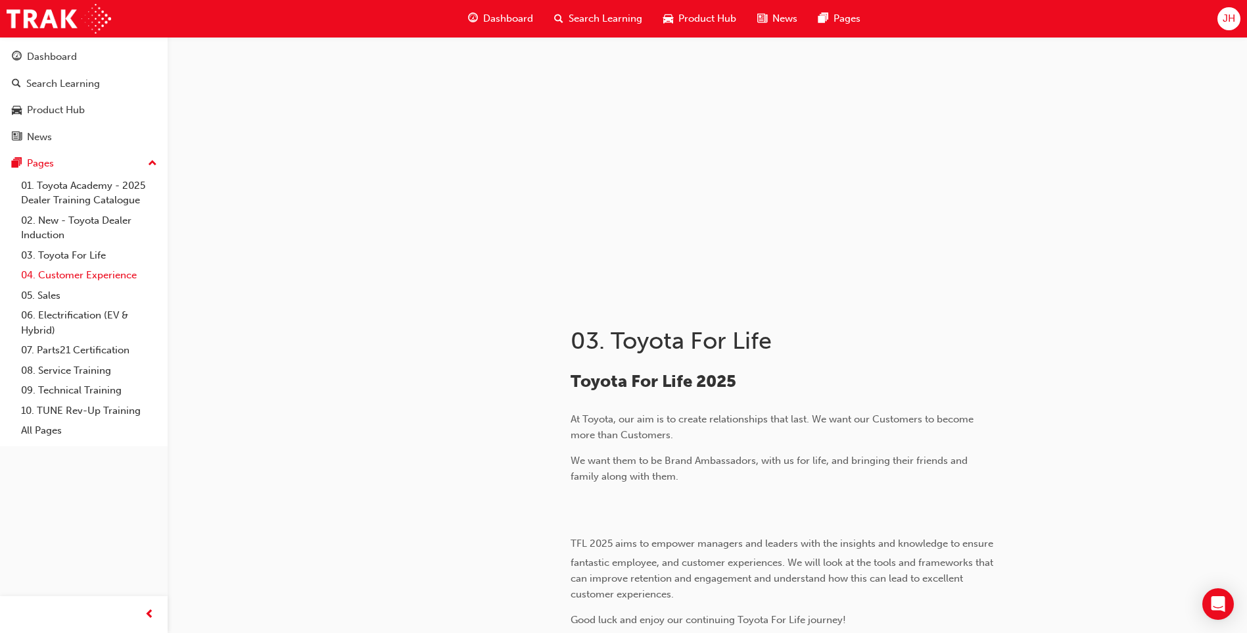
click at [68, 272] on link "04. Customer Experience" at bounding box center [89, 275] width 147 height 20
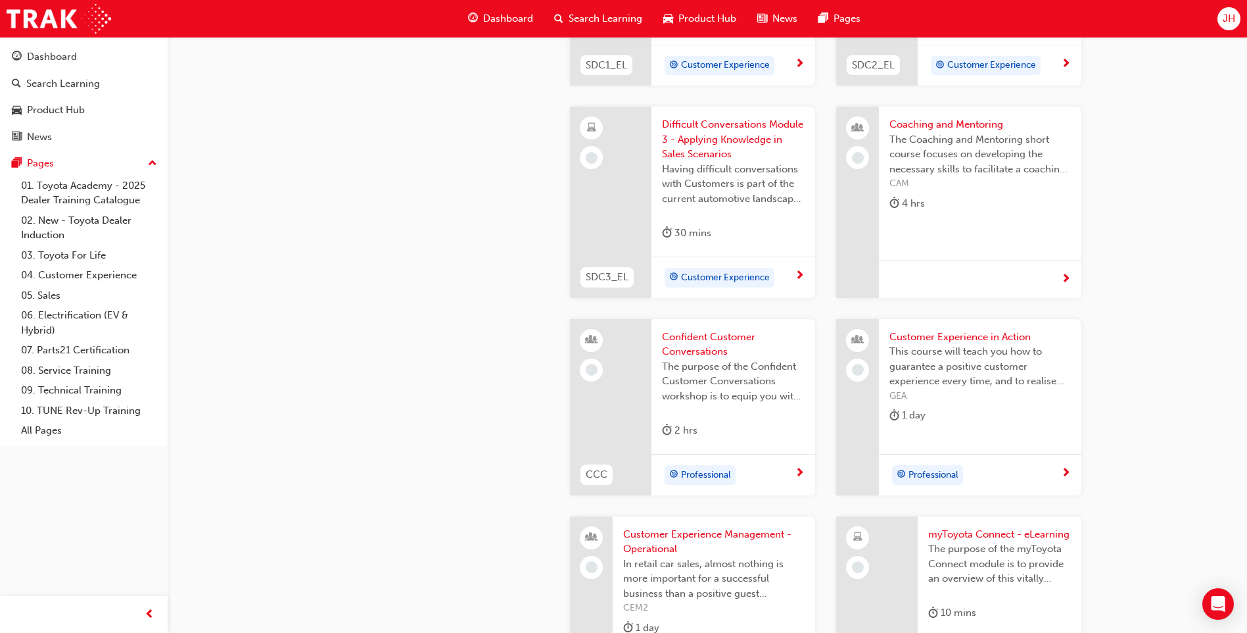
scroll to position [1447, 0]
